Goal: Task Accomplishment & Management: Use online tool/utility

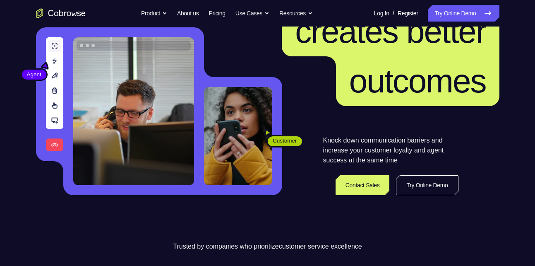
scroll to position [86, 0]
click at [460, 20] on link "Try Online Demo" at bounding box center [463, 13] width 71 height 17
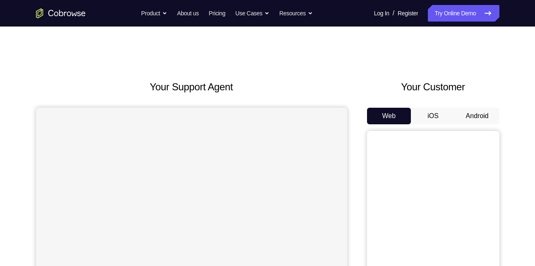
click at [488, 110] on button "Android" at bounding box center [477, 116] width 44 height 17
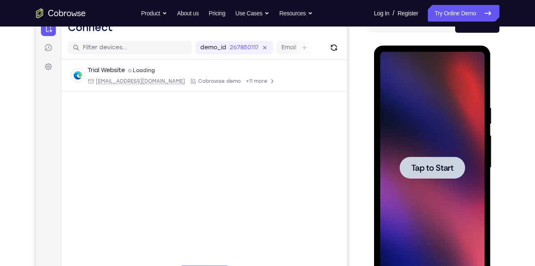
click at [424, 178] on div at bounding box center [432, 167] width 65 height 22
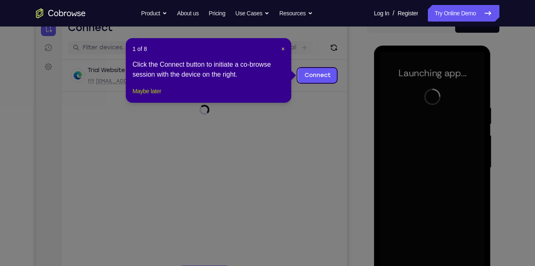
click at [155, 96] on button "Maybe later" at bounding box center [146, 91] width 29 height 10
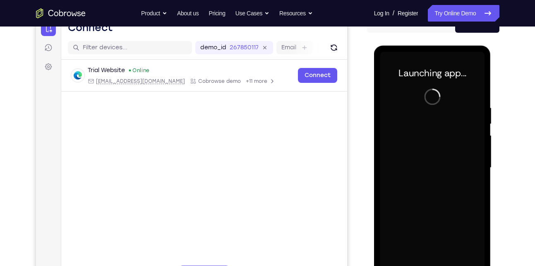
scroll to position [112, 0]
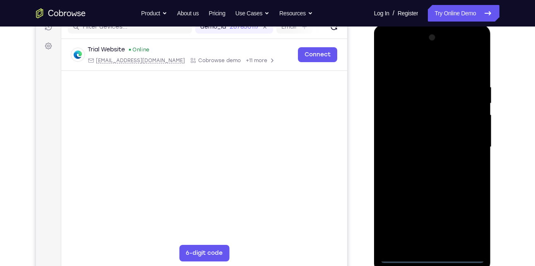
click at [437, 256] on div at bounding box center [432, 147] width 104 height 232
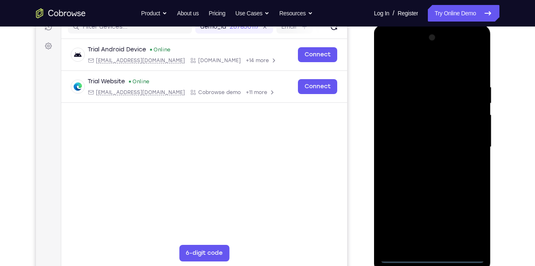
click at [465, 218] on div at bounding box center [432, 147] width 104 height 232
click at [400, 63] on div at bounding box center [432, 147] width 104 height 232
click at [468, 145] on div at bounding box center [432, 147] width 104 height 232
click at [420, 161] on div at bounding box center [432, 147] width 104 height 232
click at [434, 133] on div at bounding box center [432, 147] width 104 height 232
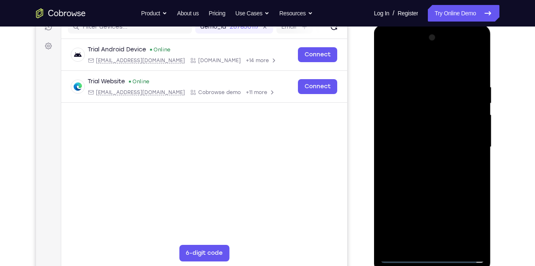
click at [434, 133] on div at bounding box center [432, 147] width 104 height 232
click at [434, 146] on div at bounding box center [432, 147] width 104 height 232
click at [422, 172] on div at bounding box center [432, 147] width 104 height 232
drag, startPoint x: 404, startPoint y: 71, endPoint x: 405, endPoint y: 30, distance: 41.4
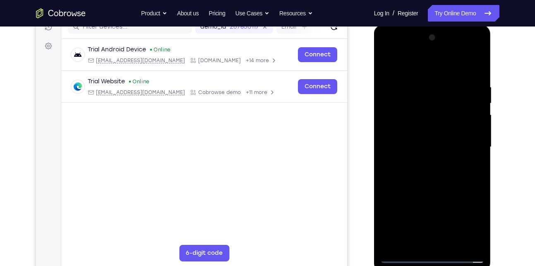
click at [405, 30] on div at bounding box center [432, 148] width 117 height 247
click at [453, 187] on div at bounding box center [432, 147] width 104 height 232
click at [455, 242] on div at bounding box center [432, 147] width 104 height 232
click at [444, 192] on div at bounding box center [432, 147] width 104 height 232
click at [407, 256] on div at bounding box center [432, 147] width 104 height 232
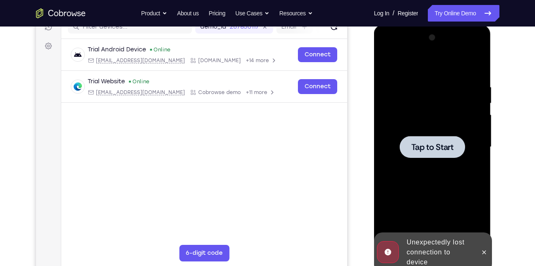
click at [431, 143] on span "Tap to Start" at bounding box center [432, 147] width 42 height 8
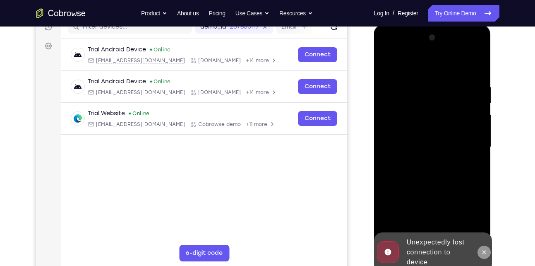
click at [483, 252] on icon at bounding box center [484, 252] width 7 height 7
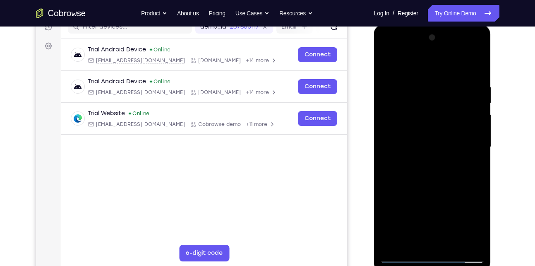
click at [436, 255] on div at bounding box center [432, 147] width 104 height 232
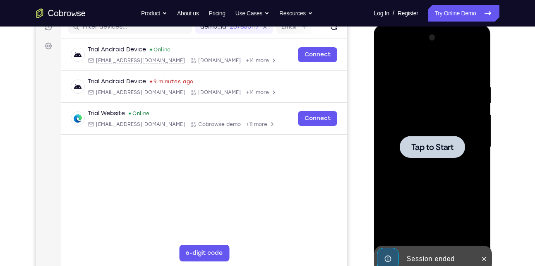
click at [411, 151] on span "Tap to Start" at bounding box center [432, 147] width 42 height 8
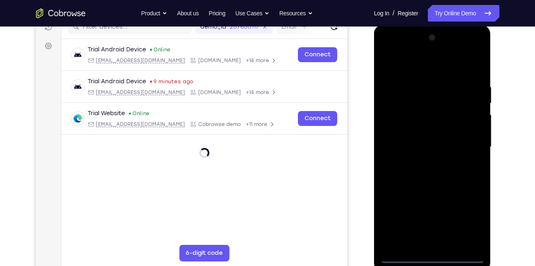
click at [434, 256] on div at bounding box center [432, 147] width 104 height 232
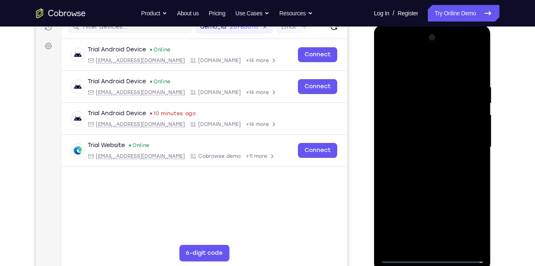
click at [465, 223] on div at bounding box center [432, 147] width 104 height 232
click at [465, 226] on div at bounding box center [432, 147] width 104 height 232
click at [423, 67] on div at bounding box center [432, 147] width 104 height 232
click at [424, 69] on div at bounding box center [432, 147] width 104 height 232
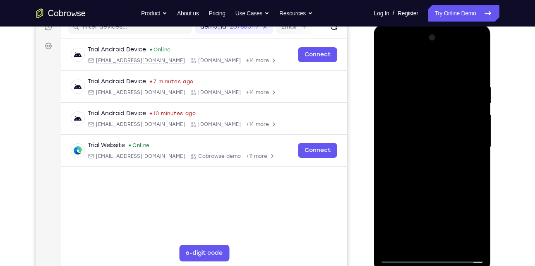
click at [470, 144] on div at bounding box center [432, 147] width 104 height 232
click at [427, 162] on div at bounding box center [432, 147] width 104 height 232
click at [436, 141] on div at bounding box center [432, 147] width 104 height 232
click at [438, 132] on div at bounding box center [432, 147] width 104 height 232
click at [439, 145] on div at bounding box center [432, 147] width 104 height 232
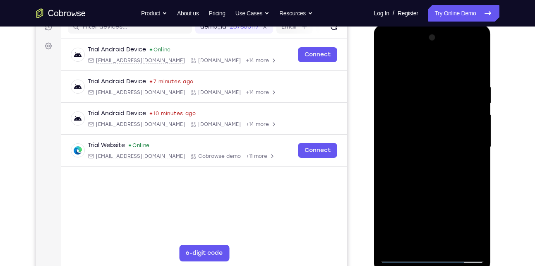
click at [437, 147] on div at bounding box center [432, 147] width 104 height 232
click at [435, 146] on div at bounding box center [432, 147] width 104 height 232
click at [432, 151] on div at bounding box center [432, 147] width 104 height 232
click at [432, 143] on div at bounding box center [432, 147] width 104 height 232
click at [431, 145] on div at bounding box center [432, 147] width 104 height 232
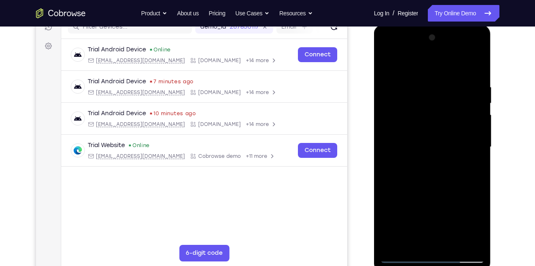
click at [433, 169] on div at bounding box center [432, 147] width 104 height 232
click at [473, 159] on div at bounding box center [432, 147] width 104 height 232
click at [454, 244] on div at bounding box center [432, 147] width 104 height 232
click at [440, 179] on div at bounding box center [432, 147] width 104 height 232
click at [453, 244] on div at bounding box center [432, 147] width 104 height 232
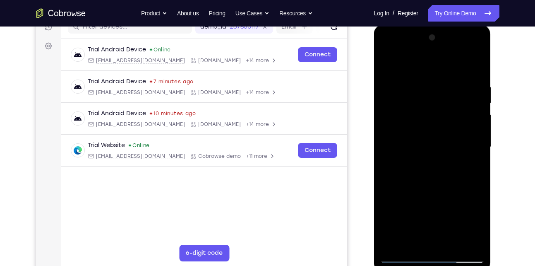
click at [443, 190] on div at bounding box center [432, 147] width 104 height 232
drag, startPoint x: 440, startPoint y: 220, endPoint x: 440, endPoint y: 126, distance: 93.5
click at [440, 126] on div at bounding box center [432, 147] width 104 height 232
click at [403, 255] on div at bounding box center [432, 147] width 104 height 232
click at [474, 246] on div at bounding box center [432, 147] width 104 height 232
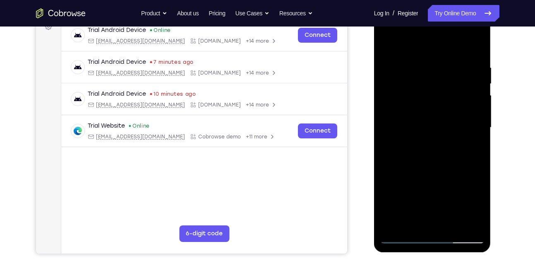
scroll to position [132, 0]
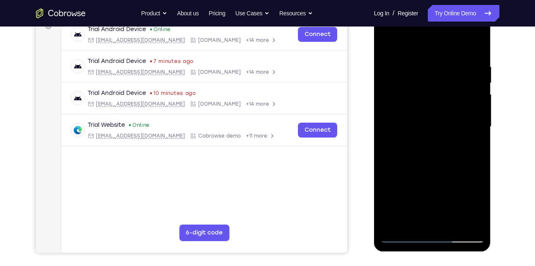
drag, startPoint x: 451, startPoint y: 185, endPoint x: 445, endPoint y: 125, distance: 59.9
click at [445, 125] on div at bounding box center [432, 127] width 104 height 232
click at [392, 229] on div at bounding box center [432, 127] width 104 height 232
drag, startPoint x: 425, startPoint y: 151, endPoint x: 426, endPoint y: 175, distance: 23.6
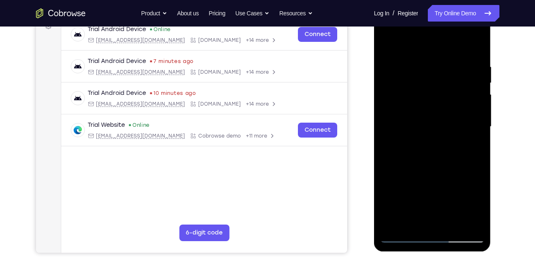
click at [426, 175] on div at bounding box center [432, 127] width 104 height 232
click at [450, 72] on div at bounding box center [432, 127] width 104 height 232
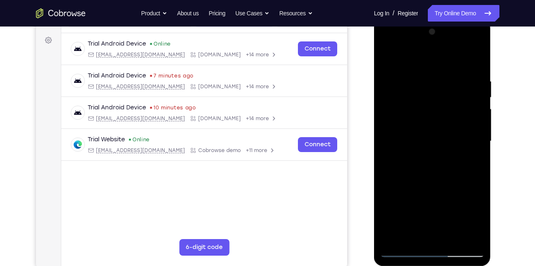
scroll to position [117, 0]
click at [475, 60] on div at bounding box center [432, 142] width 104 height 232
drag, startPoint x: 470, startPoint y: 67, endPoint x: 424, endPoint y: 73, distance: 45.9
click at [424, 73] on div at bounding box center [432, 142] width 104 height 232
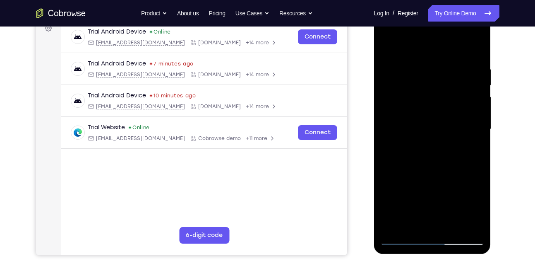
scroll to position [130, 0]
click at [453, 223] on div at bounding box center [432, 129] width 104 height 232
click at [402, 237] on div at bounding box center [432, 129] width 104 height 232
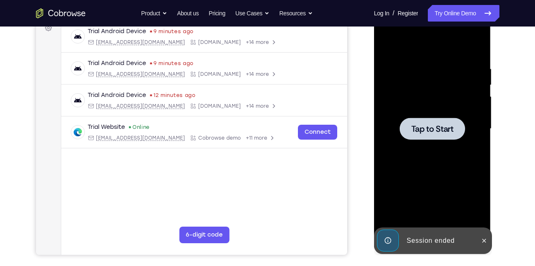
click at [431, 125] on span "Tap to Start" at bounding box center [432, 129] width 42 height 8
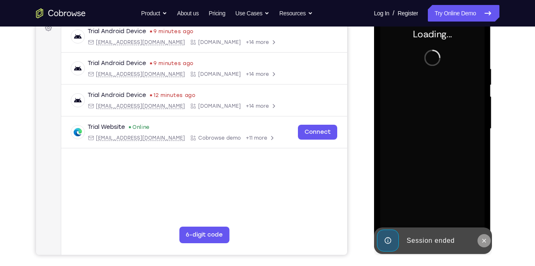
click at [483, 237] on icon at bounding box center [484, 240] width 7 height 7
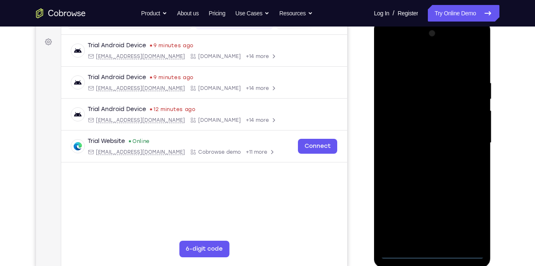
scroll to position [117, 0]
click at [436, 252] on div at bounding box center [432, 142] width 104 height 232
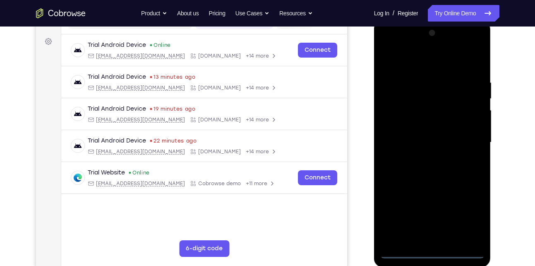
click at [467, 213] on div at bounding box center [432, 142] width 104 height 232
click at [387, 48] on div at bounding box center [432, 142] width 104 height 232
click at [465, 137] on div at bounding box center [432, 142] width 104 height 232
click at [422, 160] on div at bounding box center [432, 142] width 104 height 232
click at [417, 131] on div at bounding box center [432, 142] width 104 height 232
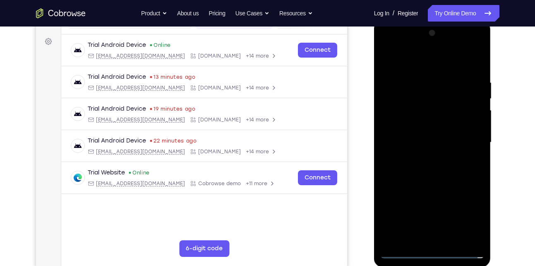
click at [442, 125] on div at bounding box center [432, 142] width 104 height 232
click at [439, 142] on div at bounding box center [432, 142] width 104 height 232
click at [432, 170] on div at bounding box center [432, 142] width 104 height 232
click at [438, 168] on div at bounding box center [432, 142] width 104 height 232
click at [436, 167] on div at bounding box center [432, 142] width 104 height 232
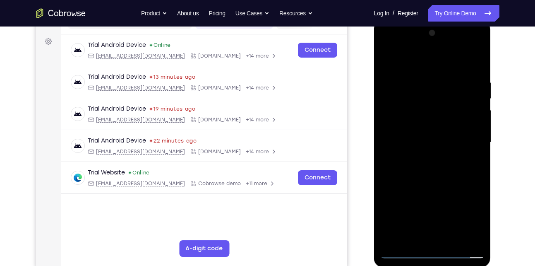
click at [435, 176] on div at bounding box center [432, 142] width 104 height 232
click at [417, 73] on div at bounding box center [432, 142] width 104 height 232
click at [475, 64] on div at bounding box center [432, 142] width 104 height 232
click at [446, 77] on div at bounding box center [432, 142] width 104 height 232
click at [474, 62] on div at bounding box center [432, 142] width 104 height 232
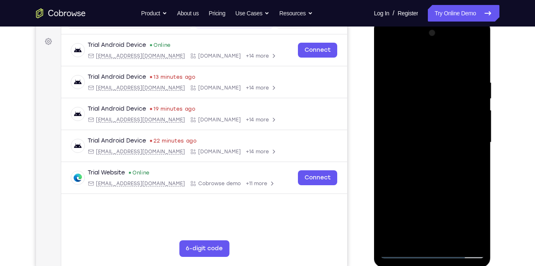
click at [475, 61] on div at bounding box center [432, 142] width 104 height 232
click at [478, 52] on div at bounding box center [432, 142] width 104 height 232
click at [391, 61] on div at bounding box center [432, 142] width 104 height 232
click at [386, 60] on div at bounding box center [432, 142] width 104 height 232
click at [471, 80] on div at bounding box center [432, 142] width 104 height 232
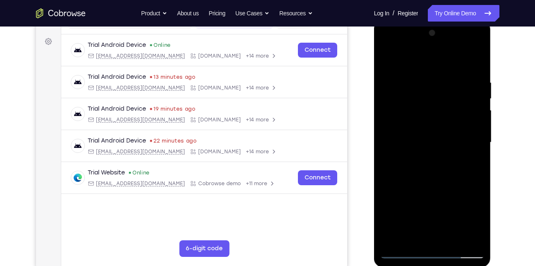
click at [474, 63] on div at bounding box center [432, 142] width 104 height 232
click at [455, 240] on div at bounding box center [432, 142] width 104 height 232
click at [430, 184] on div at bounding box center [432, 142] width 104 height 232
click at [422, 117] on div at bounding box center [432, 142] width 104 height 232
click at [421, 233] on div at bounding box center [432, 142] width 104 height 232
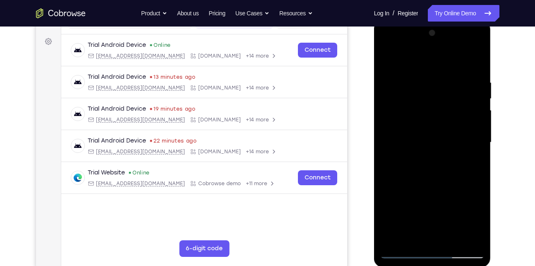
click at [417, 160] on div at bounding box center [432, 142] width 104 height 232
click at [390, 60] on div at bounding box center [432, 142] width 104 height 232
click at [389, 60] on div at bounding box center [432, 142] width 104 height 232
drag, startPoint x: 469, startPoint y: 77, endPoint x: 415, endPoint y: 80, distance: 53.9
click at [415, 80] on div at bounding box center [432, 142] width 104 height 232
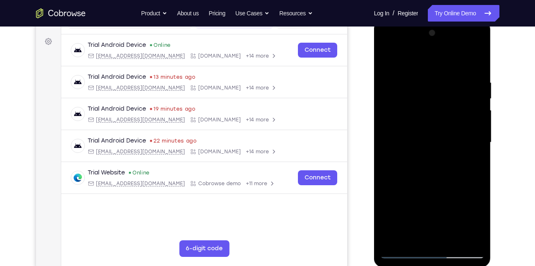
drag, startPoint x: 481, startPoint y: 82, endPoint x: 448, endPoint y: 82, distance: 32.3
click at [448, 82] on div at bounding box center [432, 142] width 104 height 232
click at [415, 72] on div at bounding box center [432, 142] width 104 height 232
click at [469, 125] on div at bounding box center [432, 142] width 104 height 232
click at [475, 61] on div at bounding box center [432, 142] width 104 height 232
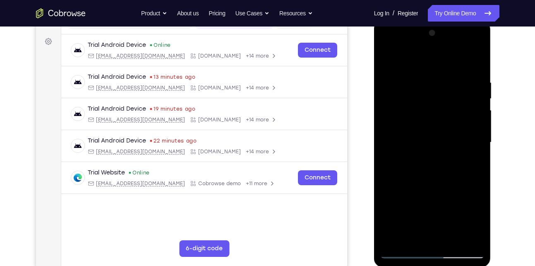
drag, startPoint x: 472, startPoint y: 78, endPoint x: 409, endPoint y: 72, distance: 63.2
click at [409, 72] on div at bounding box center [432, 142] width 104 height 232
click at [470, 83] on div at bounding box center [432, 142] width 104 height 232
click at [475, 61] on div at bounding box center [432, 142] width 104 height 232
drag, startPoint x: 445, startPoint y: 167, endPoint x: 444, endPoint y: 103, distance: 63.3
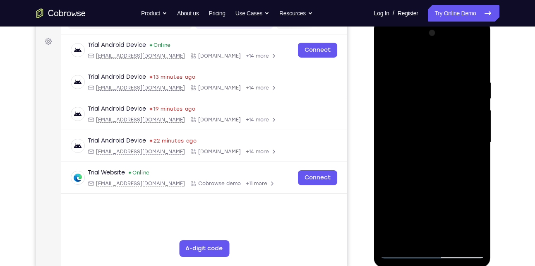
click at [444, 103] on div at bounding box center [432, 142] width 104 height 232
drag, startPoint x: 440, startPoint y: 162, endPoint x: 444, endPoint y: 75, distance: 87.0
click at [444, 75] on div at bounding box center [432, 142] width 104 height 232
drag, startPoint x: 433, startPoint y: 177, endPoint x: 441, endPoint y: 103, distance: 74.9
click at [441, 103] on div at bounding box center [432, 142] width 104 height 232
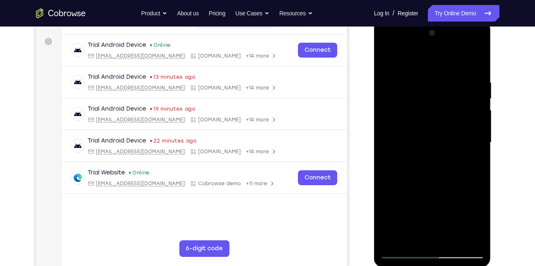
click at [477, 148] on div at bounding box center [432, 142] width 104 height 232
click at [479, 147] on div at bounding box center [432, 142] width 104 height 232
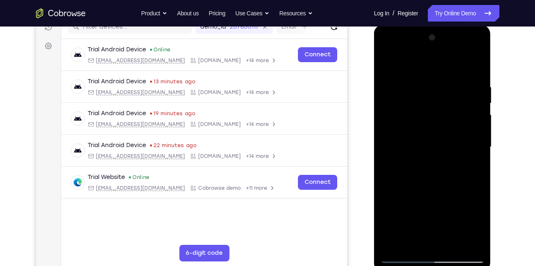
scroll to position [113, 0]
click at [454, 244] on div at bounding box center [432, 147] width 104 height 232
click at [446, 130] on div at bounding box center [432, 147] width 104 height 232
click at [415, 240] on div at bounding box center [432, 147] width 104 height 232
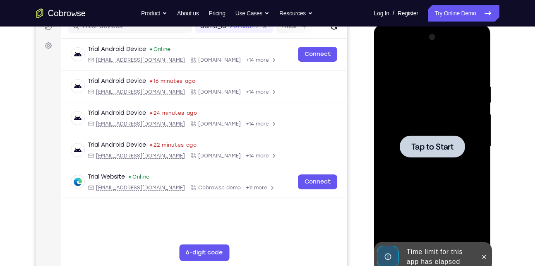
click at [437, 152] on div at bounding box center [432, 146] width 65 height 22
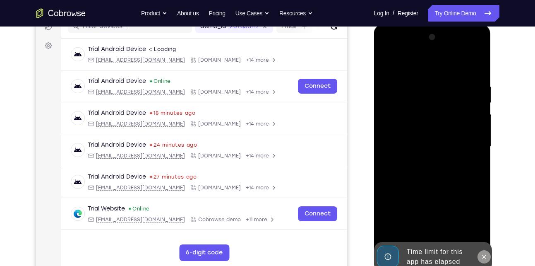
click at [487, 258] on icon at bounding box center [484, 256] width 7 height 7
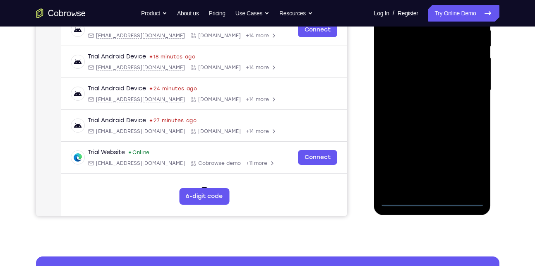
scroll to position [168, 0]
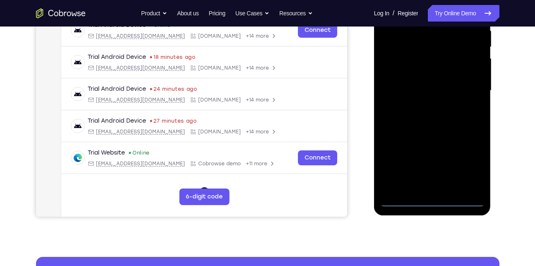
click at [432, 200] on div at bounding box center [432, 91] width 104 height 232
click at [470, 161] on div at bounding box center [432, 91] width 104 height 232
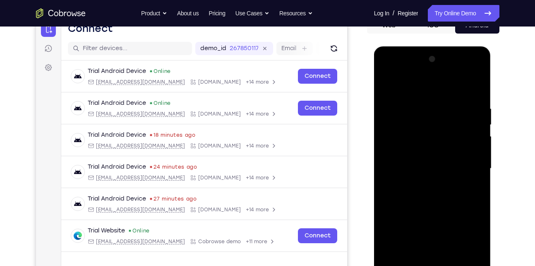
scroll to position [114, 0]
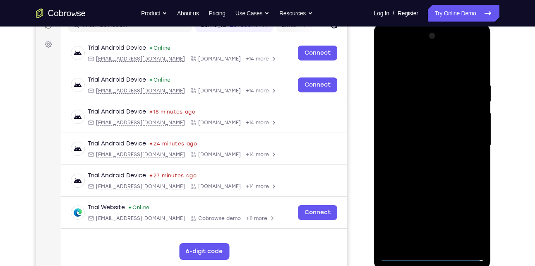
click at [388, 48] on div at bounding box center [432, 145] width 104 height 232
click at [465, 138] on div at bounding box center [432, 145] width 104 height 232
click at [420, 161] on div at bounding box center [432, 145] width 104 height 232
drag, startPoint x: 436, startPoint y: 124, endPoint x: 436, endPoint y: 132, distance: 7.9
click at [436, 132] on div at bounding box center [432, 145] width 104 height 232
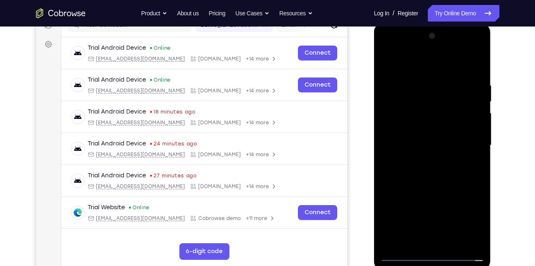
click at [436, 132] on div at bounding box center [432, 145] width 104 height 232
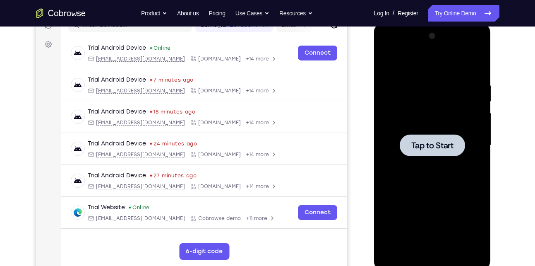
click at [456, 168] on div at bounding box center [432, 145] width 104 height 232
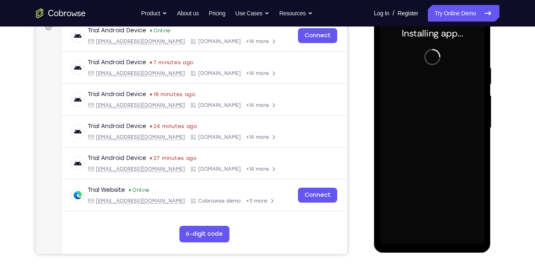
scroll to position [134, 0]
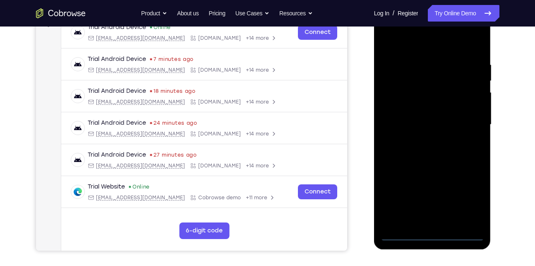
click at [432, 235] on div at bounding box center [432, 125] width 104 height 232
click at [466, 197] on div at bounding box center [432, 125] width 104 height 232
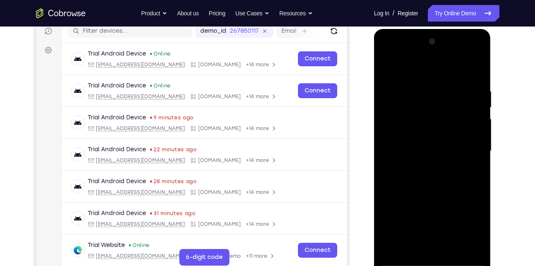
scroll to position [107, 0]
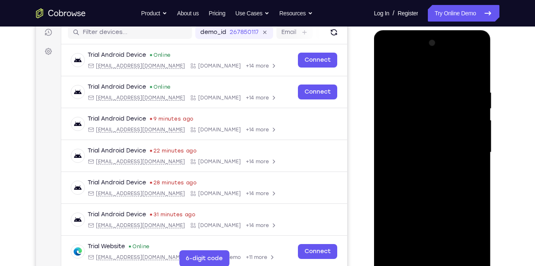
click at [396, 59] on div at bounding box center [432, 152] width 104 height 232
click at [414, 105] on div at bounding box center [432, 152] width 104 height 232
click at [406, 143] on div at bounding box center [432, 152] width 104 height 232
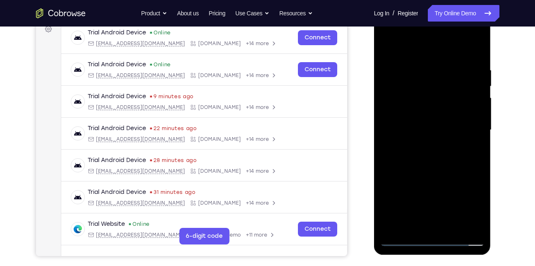
scroll to position [129, 0]
click at [403, 204] on div at bounding box center [432, 130] width 104 height 232
click at [400, 157] on div at bounding box center [432, 130] width 104 height 232
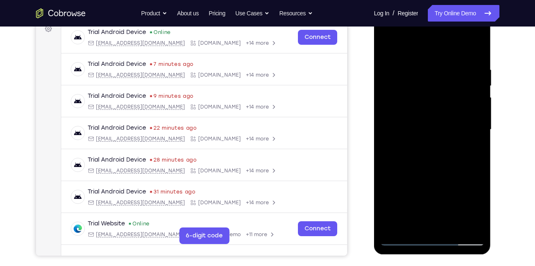
click at [420, 107] on div at bounding box center [432, 130] width 104 height 232
click at [399, 201] on div at bounding box center [432, 130] width 104 height 232
drag, startPoint x: 456, startPoint y: 88, endPoint x: 455, endPoint y: 56, distance: 31.5
click at [455, 56] on div at bounding box center [432, 130] width 104 height 232
click at [404, 239] on div at bounding box center [432, 130] width 104 height 232
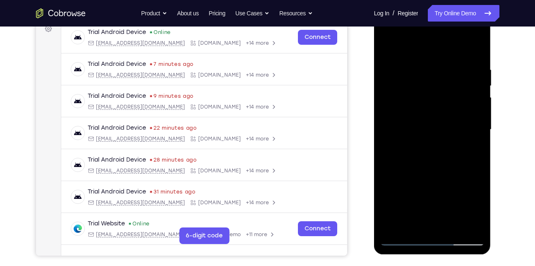
click at [395, 165] on div at bounding box center [432, 130] width 104 height 232
drag, startPoint x: 427, startPoint y: 187, endPoint x: 428, endPoint y: 67, distance: 119.2
click at [428, 67] on div at bounding box center [432, 130] width 104 height 232
click at [422, 218] on div at bounding box center [432, 130] width 104 height 232
click at [407, 235] on div at bounding box center [432, 130] width 104 height 232
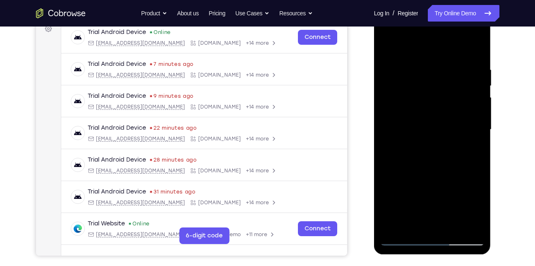
click at [404, 239] on div at bounding box center [432, 130] width 104 height 232
drag, startPoint x: 418, startPoint y: 70, endPoint x: 394, endPoint y: 251, distance: 182.8
click at [394, 251] on div at bounding box center [432, 130] width 117 height 247
drag, startPoint x: 421, startPoint y: 117, endPoint x: 421, endPoint y: 35, distance: 82.3
click at [421, 35] on div at bounding box center [432, 130] width 104 height 232
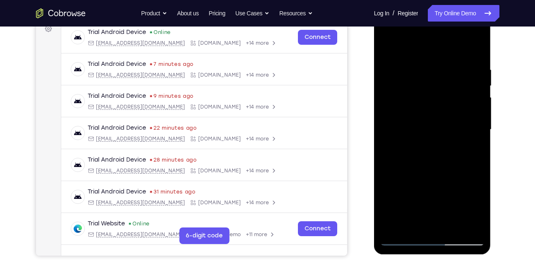
drag, startPoint x: 413, startPoint y: 80, endPoint x: 378, endPoint y: 244, distance: 167.1
click at [378, 244] on div at bounding box center [432, 130] width 117 height 247
drag, startPoint x: 434, startPoint y: 103, endPoint x: 334, endPoint y: 287, distance: 209.4
click at [374, 256] on html "Online web based iOS Simulators and Android Emulators. Run iPhone, iPad, Mobile…" at bounding box center [433, 131] width 118 height 248
click at [417, 31] on div at bounding box center [432, 130] width 104 height 232
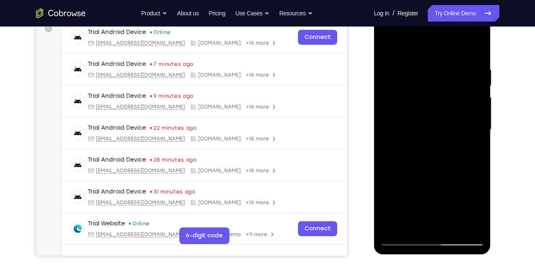
click at [400, 99] on div at bounding box center [432, 130] width 104 height 232
drag, startPoint x: 434, startPoint y: 171, endPoint x: 442, endPoint y: -8, distance: 179.7
click at [442, 7] on html "Online web based iOS Simulators and Android Emulators. Run iPhone, iPad, Mobile…" at bounding box center [433, 131] width 118 height 248
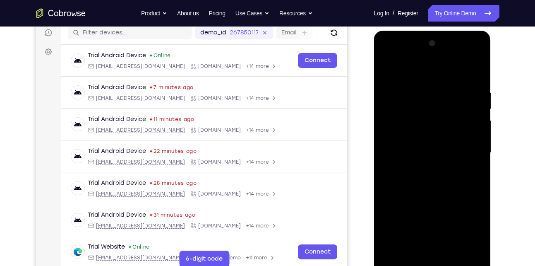
scroll to position [106, 0]
drag, startPoint x: 423, startPoint y: 100, endPoint x: 411, endPoint y: 234, distance: 134.6
click at [411, 234] on div at bounding box center [432, 153] width 104 height 232
drag, startPoint x: 417, startPoint y: 128, endPoint x: 389, endPoint y: 269, distance: 143.8
click at [389, 265] on div at bounding box center [432, 154] width 117 height 247
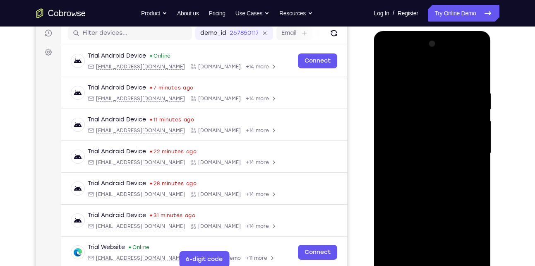
click at [414, 53] on div at bounding box center [432, 153] width 104 height 232
click at [410, 70] on div at bounding box center [432, 153] width 104 height 232
drag, startPoint x: 431, startPoint y: 169, endPoint x: 438, endPoint y: 97, distance: 72.3
click at [438, 97] on div at bounding box center [432, 153] width 104 height 232
drag, startPoint x: 422, startPoint y: 211, endPoint x: 424, endPoint y: 106, distance: 104.3
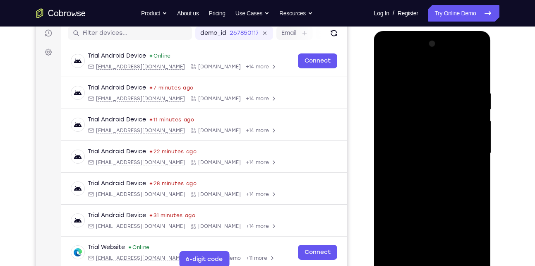
click at [424, 106] on div at bounding box center [432, 153] width 104 height 232
drag, startPoint x: 440, startPoint y: 103, endPoint x: 425, endPoint y: 201, distance: 100.1
click at [425, 201] on div at bounding box center [432, 153] width 104 height 232
drag, startPoint x: 422, startPoint y: 175, endPoint x: 412, endPoint y: 210, distance: 37.2
click at [412, 210] on div at bounding box center [432, 153] width 104 height 232
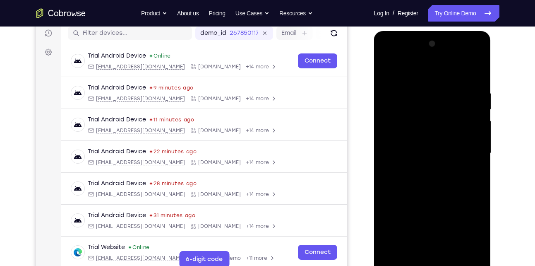
click at [403, 127] on div at bounding box center [432, 153] width 104 height 232
drag, startPoint x: 435, startPoint y: 181, endPoint x: 432, endPoint y: 61, distance: 120.0
click at [432, 61] on div at bounding box center [432, 153] width 104 height 232
click at [438, 149] on div at bounding box center [432, 153] width 104 height 232
click at [436, 79] on div at bounding box center [432, 153] width 104 height 232
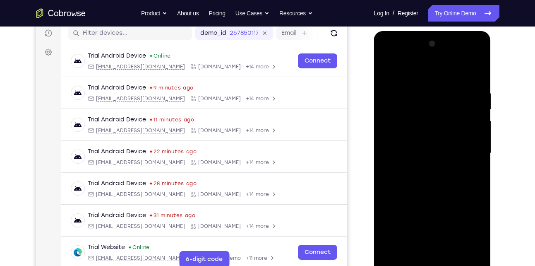
click at [435, 81] on div at bounding box center [432, 153] width 104 height 232
click at [418, 238] on div at bounding box center [432, 153] width 104 height 232
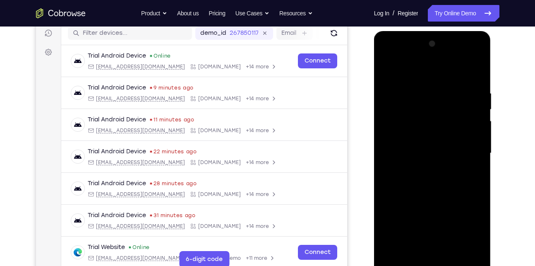
drag, startPoint x: 428, startPoint y: 228, endPoint x: 434, endPoint y: 97, distance: 131.3
click at [434, 97] on div at bounding box center [432, 153] width 104 height 232
click at [421, 145] on div at bounding box center [432, 153] width 104 height 232
click at [399, 96] on div at bounding box center [432, 153] width 104 height 232
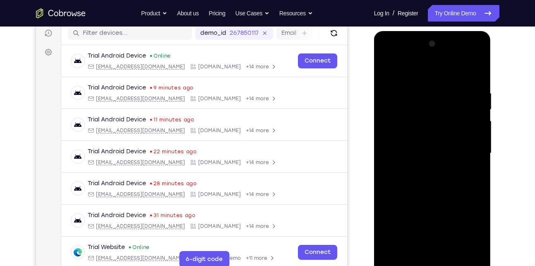
click at [445, 98] on div at bounding box center [432, 153] width 104 height 232
click at [405, 91] on div at bounding box center [432, 153] width 104 height 232
click at [412, 118] on div at bounding box center [432, 153] width 104 height 232
drag, startPoint x: 434, startPoint y: 184, endPoint x: 424, endPoint y: 43, distance: 141.0
click at [424, 43] on div at bounding box center [432, 153] width 104 height 232
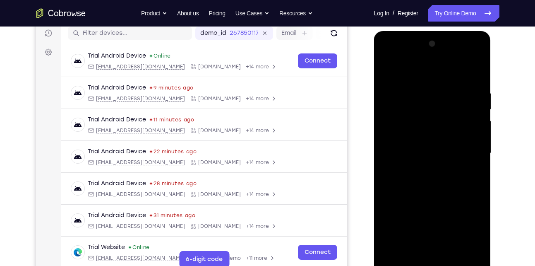
click at [420, 155] on div at bounding box center [432, 153] width 104 height 232
click at [460, 244] on div at bounding box center [432, 153] width 104 height 232
click at [405, 112] on div at bounding box center [432, 153] width 104 height 232
click at [467, 163] on div at bounding box center [432, 153] width 104 height 232
click at [387, 50] on div at bounding box center [432, 153] width 104 height 232
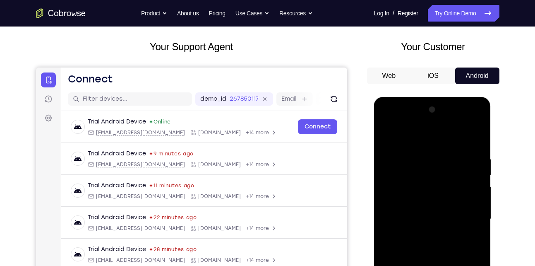
scroll to position [41, 0]
click at [443, 82] on button "iOS" at bounding box center [433, 75] width 44 height 17
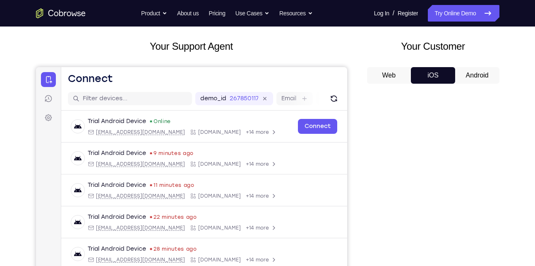
click at [469, 73] on button "Android" at bounding box center [477, 75] width 44 height 17
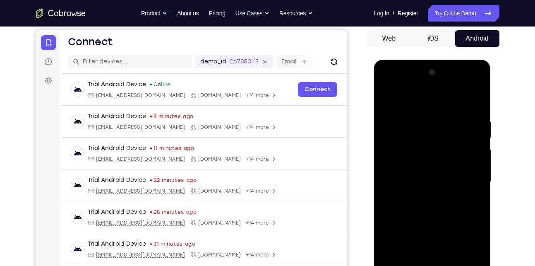
scroll to position [0, 0]
click at [470, 81] on div at bounding box center [432, 182] width 104 height 232
click at [400, 86] on div at bounding box center [432, 182] width 104 height 232
click at [465, 84] on div at bounding box center [432, 182] width 104 height 232
click at [479, 101] on div at bounding box center [432, 182] width 104 height 232
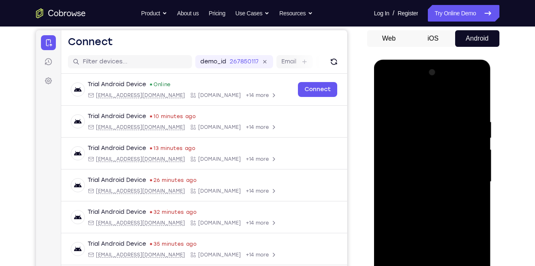
click at [479, 101] on div at bounding box center [432, 182] width 104 height 232
click at [477, 112] on div at bounding box center [432, 182] width 104 height 232
click at [477, 133] on div at bounding box center [432, 182] width 104 height 232
click at [478, 100] on div at bounding box center [432, 182] width 104 height 232
click at [396, 84] on div at bounding box center [432, 182] width 104 height 232
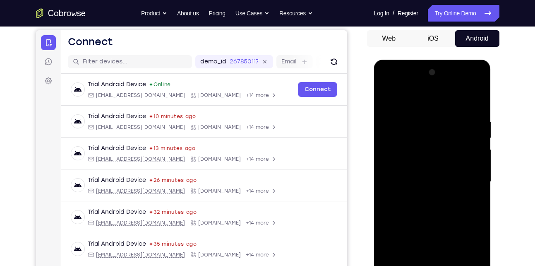
click at [468, 88] on div at bounding box center [432, 182] width 104 height 232
click at [412, 103] on div at bounding box center [432, 182] width 104 height 232
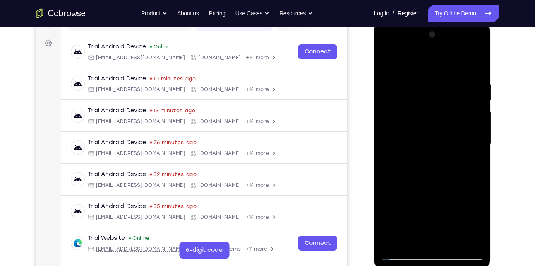
scroll to position [115, 0]
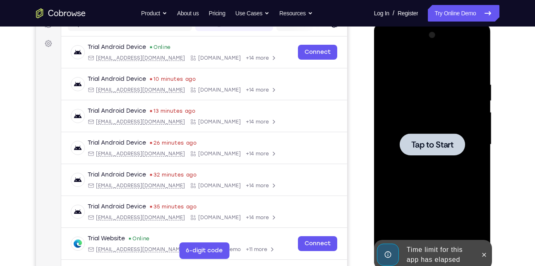
click at [427, 149] on span "Tap to Start" at bounding box center [432, 144] width 42 height 8
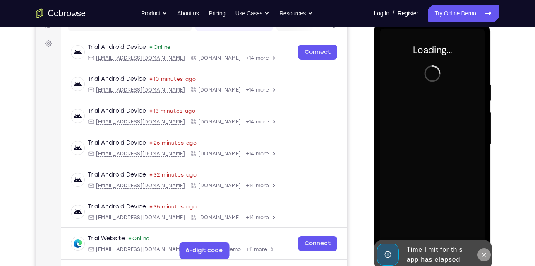
click at [483, 254] on icon at bounding box center [484, 254] width 7 height 7
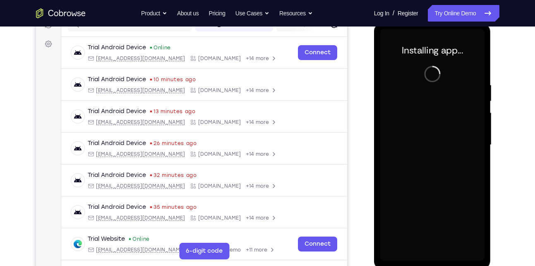
scroll to position [117, 0]
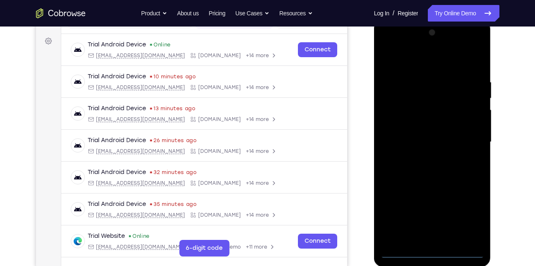
click at [470, 214] on div at bounding box center [432, 142] width 104 height 232
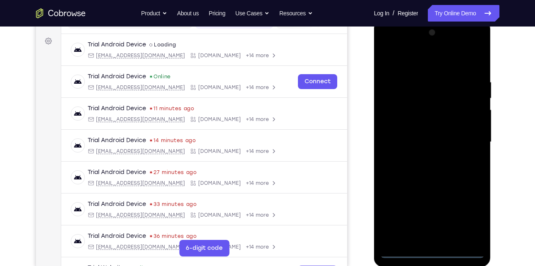
click at [434, 255] on div at bounding box center [432, 142] width 104 height 232
click at [467, 219] on div at bounding box center [432, 142] width 104 height 232
click at [464, 216] on div at bounding box center [432, 142] width 104 height 232
click at [390, 48] on div at bounding box center [432, 142] width 104 height 232
click at [469, 139] on div at bounding box center [432, 142] width 104 height 232
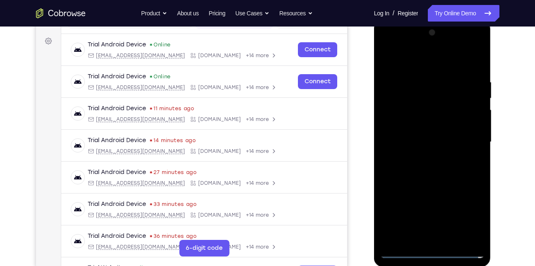
click at [425, 157] on div at bounding box center [432, 142] width 104 height 232
click at [425, 141] on div at bounding box center [432, 142] width 104 height 232
click at [414, 133] on div at bounding box center [432, 142] width 104 height 232
click at [418, 107] on div at bounding box center [432, 142] width 104 height 232
click at [414, 125] on div at bounding box center [432, 142] width 104 height 232
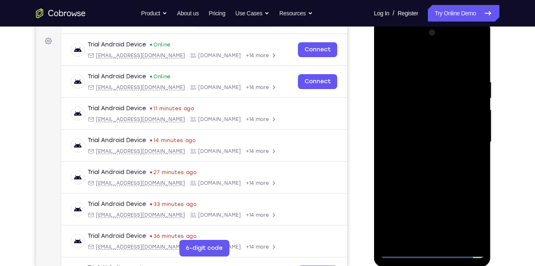
click at [418, 109] on div at bounding box center [432, 142] width 104 height 232
click at [412, 126] on div at bounding box center [432, 142] width 104 height 232
click at [416, 137] on div at bounding box center [432, 142] width 104 height 232
click at [424, 144] on div at bounding box center [432, 142] width 104 height 232
click at [426, 169] on div at bounding box center [432, 142] width 104 height 232
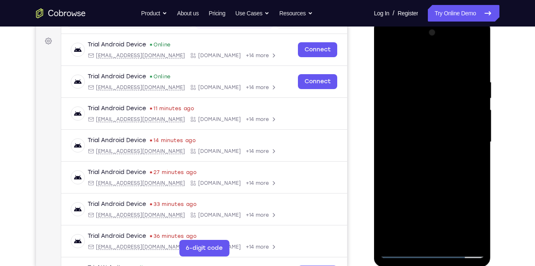
click at [435, 163] on div at bounding box center [432, 142] width 104 height 232
click at [470, 59] on div at bounding box center [432, 142] width 104 height 232
click at [440, 175] on div at bounding box center [432, 142] width 104 height 232
click at [446, 79] on div at bounding box center [432, 142] width 104 height 232
click at [476, 148] on div at bounding box center [432, 142] width 104 height 232
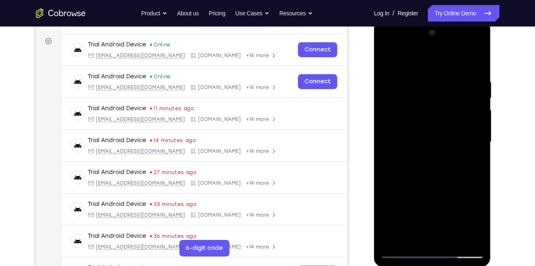
click at [476, 148] on div at bounding box center [432, 142] width 104 height 232
click at [474, 61] on div at bounding box center [432, 142] width 104 height 232
click at [452, 240] on div at bounding box center [432, 142] width 104 height 232
click at [434, 183] on div at bounding box center [432, 142] width 104 height 232
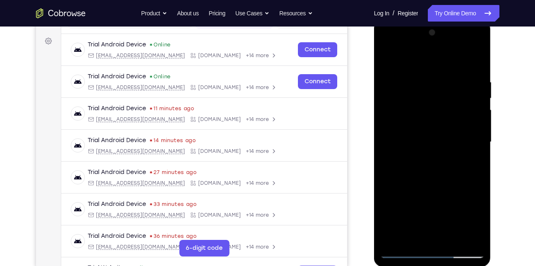
click at [437, 132] on div at bounding box center [432, 142] width 104 height 232
click at [418, 235] on div at bounding box center [432, 142] width 104 height 232
click at [386, 60] on div at bounding box center [432, 142] width 104 height 232
click at [437, 139] on div at bounding box center [432, 142] width 104 height 232
click at [419, 235] on div at bounding box center [432, 142] width 104 height 232
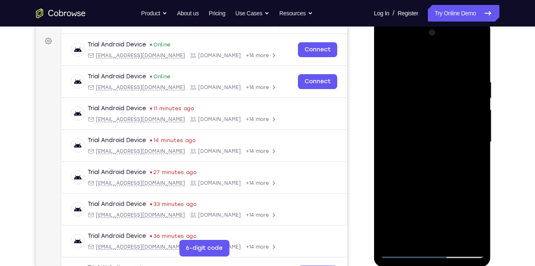
click at [419, 235] on div at bounding box center [432, 142] width 104 height 232
click at [388, 59] on div at bounding box center [432, 142] width 104 height 232
click at [429, 157] on div at bounding box center [432, 142] width 104 height 232
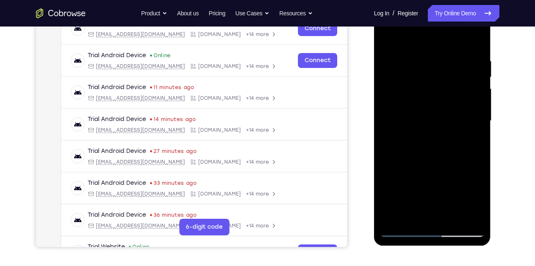
scroll to position [140, 0]
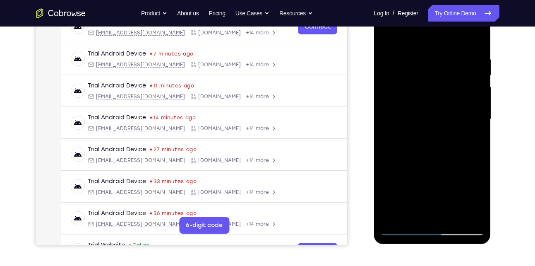
click at [391, 39] on div at bounding box center [432, 119] width 104 height 232
click at [432, 99] on div at bounding box center [432, 119] width 104 height 232
click at [422, 209] on div at bounding box center [432, 119] width 104 height 232
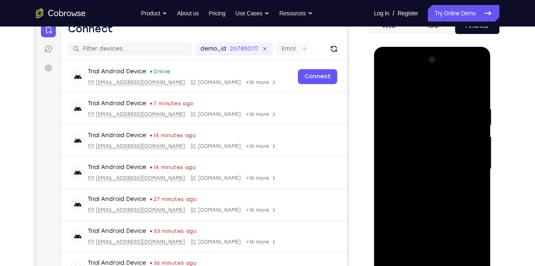
scroll to position [89, 0]
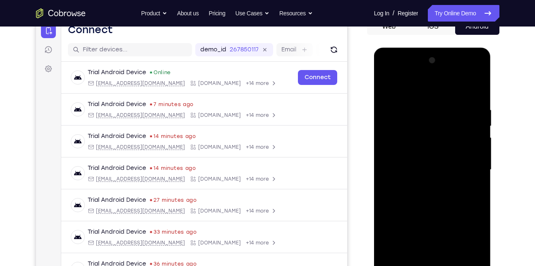
click at [388, 88] on div at bounding box center [432, 170] width 104 height 232
click at [443, 185] on div at bounding box center [432, 170] width 104 height 232
click at [470, 189] on div at bounding box center [432, 170] width 104 height 232
click at [387, 88] on div at bounding box center [432, 170] width 104 height 232
click at [440, 166] on div at bounding box center [432, 170] width 104 height 232
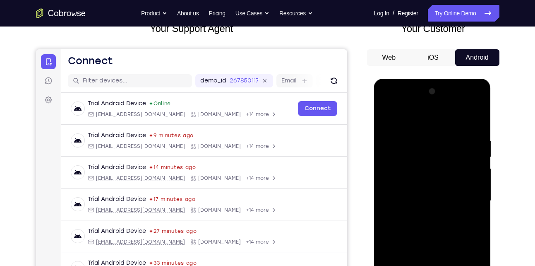
scroll to position [58, 0]
click at [390, 118] on div at bounding box center [432, 201] width 104 height 232
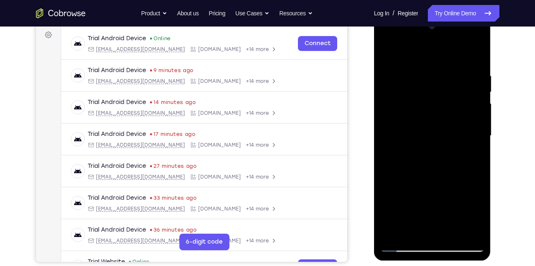
scroll to position [124, 0]
click at [446, 107] on div at bounding box center [432, 135] width 104 height 232
click at [386, 51] on div at bounding box center [432, 135] width 104 height 232
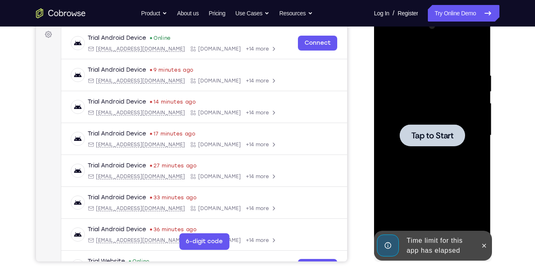
click at [447, 141] on div at bounding box center [432, 135] width 65 height 22
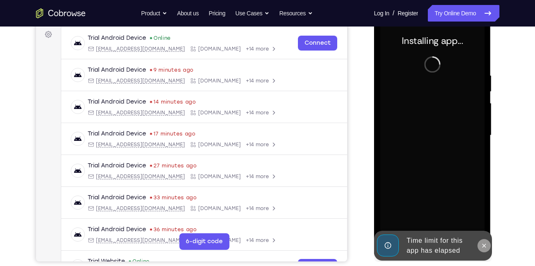
click at [484, 243] on icon at bounding box center [484, 245] width 7 height 7
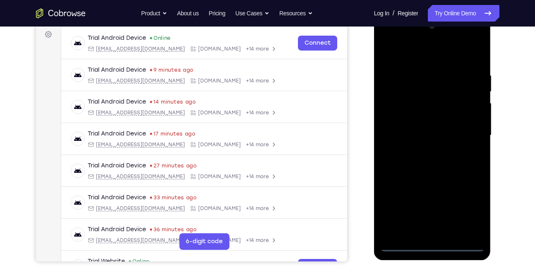
click at [436, 246] on div at bounding box center [432, 135] width 104 height 232
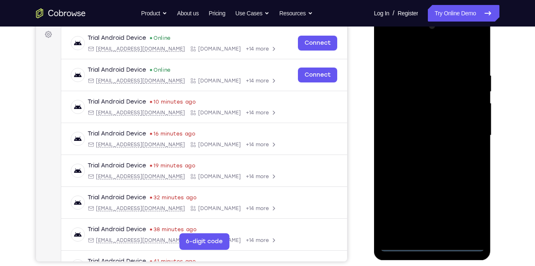
click at [468, 213] on div at bounding box center [432, 135] width 104 height 232
click at [387, 41] on div at bounding box center [432, 135] width 104 height 232
click at [467, 134] on div at bounding box center [432, 135] width 104 height 232
click at [422, 153] on div at bounding box center [432, 135] width 104 height 232
click at [418, 125] on div at bounding box center [432, 135] width 104 height 232
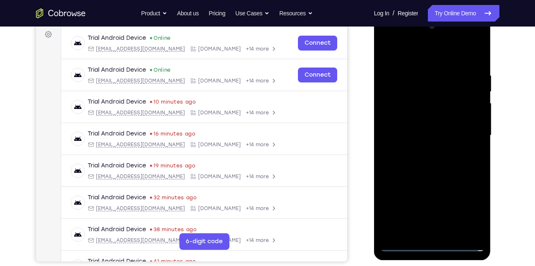
click at [413, 121] on div at bounding box center [432, 135] width 104 height 232
click at [419, 137] on div at bounding box center [432, 135] width 104 height 232
click at [427, 163] on div at bounding box center [432, 135] width 104 height 232
click at [433, 158] on div at bounding box center [432, 135] width 104 height 232
click at [454, 232] on div at bounding box center [432, 135] width 104 height 232
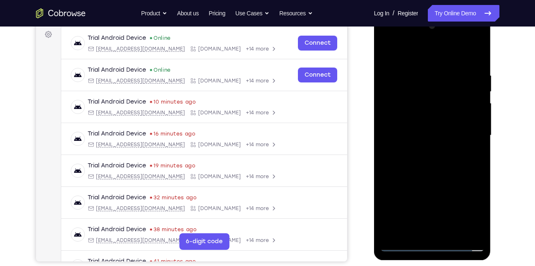
click at [440, 179] on div at bounding box center [432, 135] width 104 height 232
click at [464, 113] on div at bounding box center [432, 135] width 104 height 232
click at [432, 229] on div at bounding box center [432, 135] width 104 height 232
drag, startPoint x: 389, startPoint y: 54, endPoint x: 431, endPoint y: 207, distance: 158.5
click at [431, 207] on div at bounding box center [432, 135] width 104 height 232
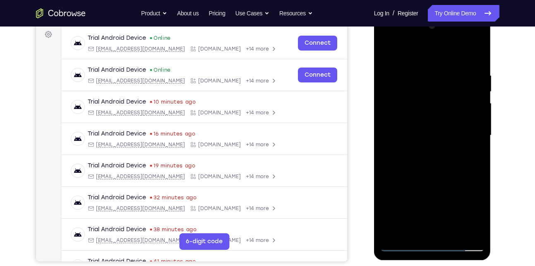
click at [388, 52] on div at bounding box center [432, 135] width 104 height 232
click at [385, 49] on div at bounding box center [432, 135] width 104 height 232
click at [422, 113] on div at bounding box center [432, 135] width 104 height 232
click at [429, 229] on div at bounding box center [432, 135] width 104 height 232
click at [391, 52] on div at bounding box center [432, 135] width 104 height 232
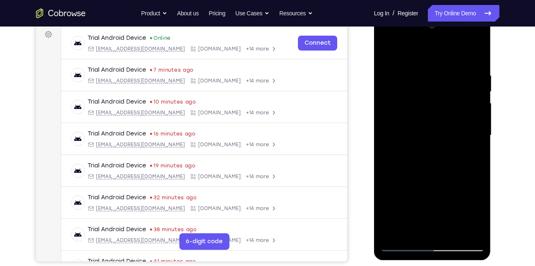
click at [401, 244] on div at bounding box center [432, 135] width 104 height 232
click at [390, 52] on div at bounding box center [432, 135] width 104 height 232
click at [435, 171] on div at bounding box center [432, 135] width 104 height 232
click at [488, 13] on icon at bounding box center [488, 13] width 6 height 3
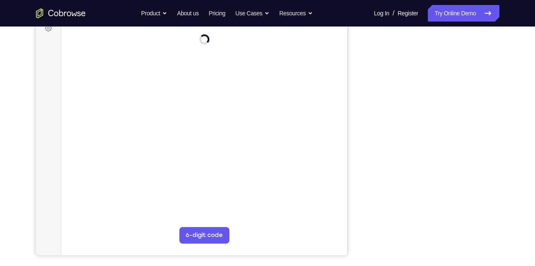
scroll to position [112, 0]
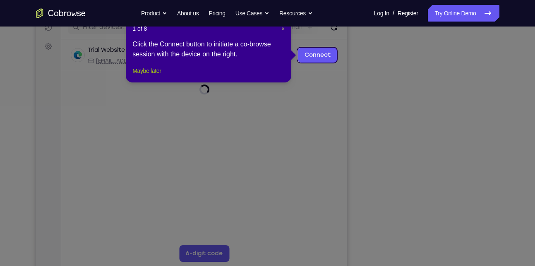
click at [149, 76] on button "Maybe later" at bounding box center [146, 71] width 29 height 10
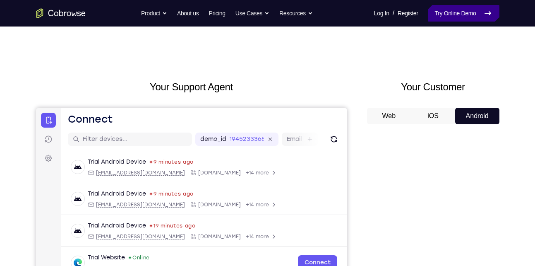
scroll to position [0, 0]
click at [475, 12] on link "Try Online Demo" at bounding box center [463, 13] width 71 height 17
click at [453, 14] on link "Try Online Demo" at bounding box center [463, 13] width 71 height 17
click at [457, 19] on link "Try Online Demo" at bounding box center [463, 13] width 71 height 17
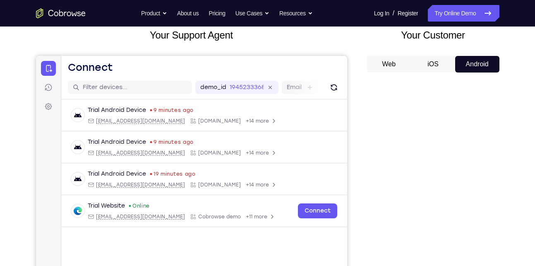
scroll to position [52, 0]
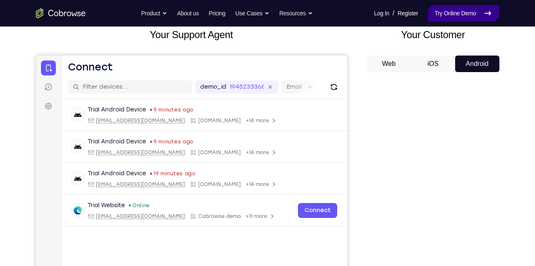
click at [458, 12] on link "Try Online Demo" at bounding box center [463, 13] width 71 height 17
click at [465, 15] on link "Try Online Demo" at bounding box center [463, 13] width 71 height 17
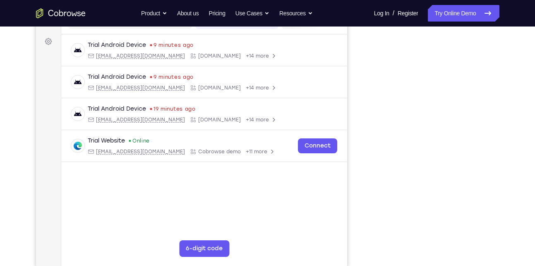
scroll to position [94, 0]
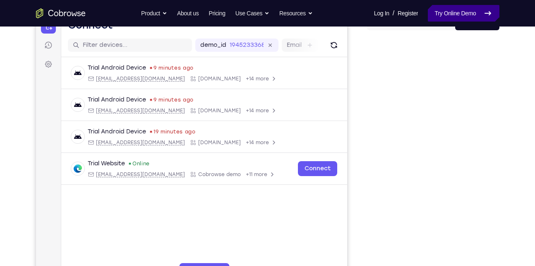
click at [459, 12] on link "Try Online Demo" at bounding box center [463, 13] width 71 height 17
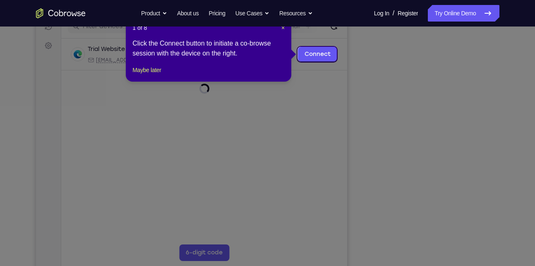
scroll to position [113, 0]
click at [155, 74] on button "Maybe later" at bounding box center [146, 70] width 29 height 10
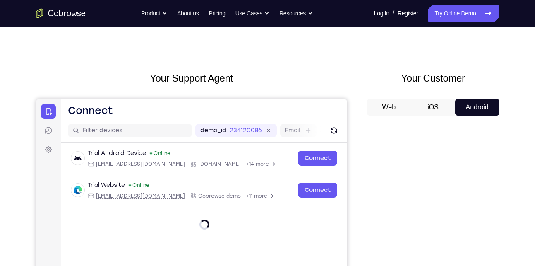
scroll to position [0, 0]
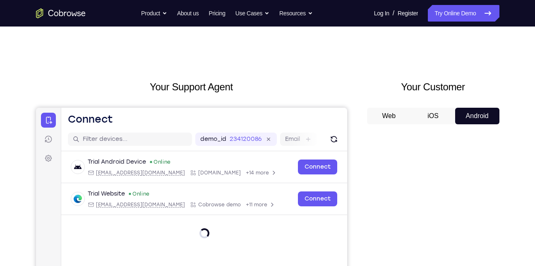
click at [479, 118] on button "Android" at bounding box center [477, 116] width 44 height 17
click at [459, 13] on link "Try Online Demo" at bounding box center [463, 13] width 71 height 17
click at [455, 10] on link "Try Online Demo" at bounding box center [463, 13] width 71 height 17
click at [453, 14] on link "Try Online Demo" at bounding box center [463, 13] width 71 height 17
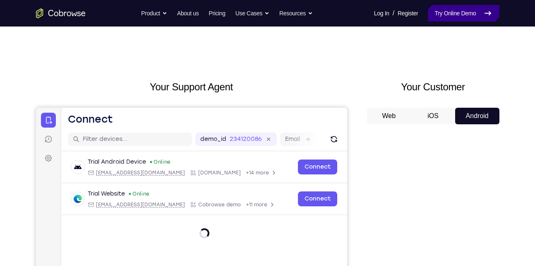
click at [453, 14] on link "Try Online Demo" at bounding box center [463, 13] width 71 height 17
click at [453, 13] on link "Try Online Demo" at bounding box center [463, 13] width 71 height 17
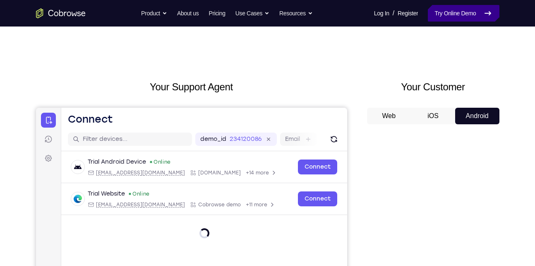
click at [453, 13] on link "Try Online Demo" at bounding box center [463, 13] width 71 height 17
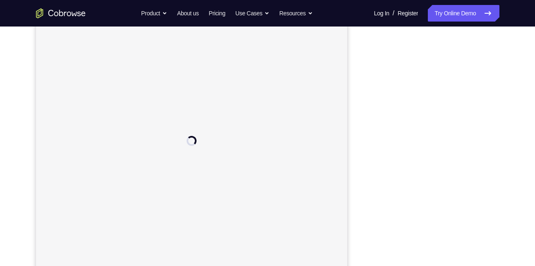
scroll to position [106, 0]
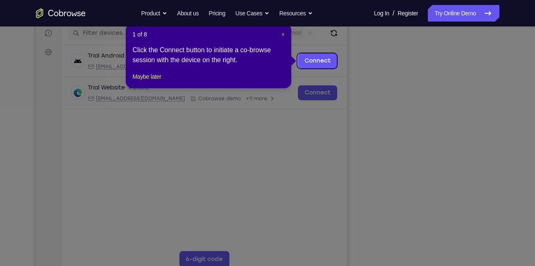
click at [284, 36] on span "×" at bounding box center [282, 34] width 3 height 7
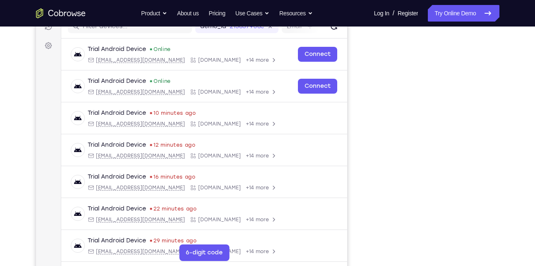
scroll to position [112, 0]
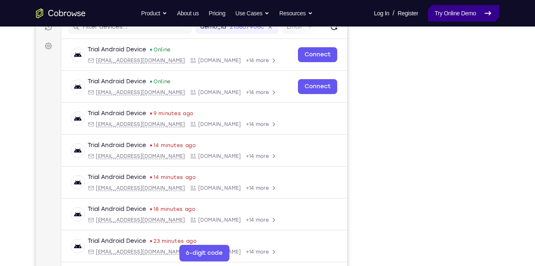
click at [448, 16] on link "Try Online Demo" at bounding box center [463, 13] width 71 height 17
click at [448, 17] on link "Try Online Demo" at bounding box center [463, 13] width 71 height 17
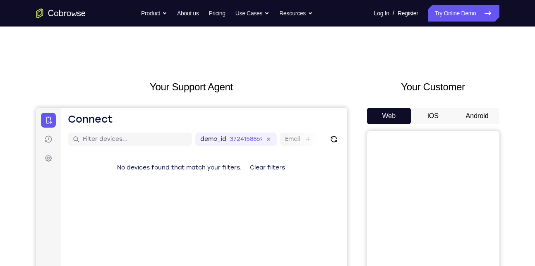
click at [484, 117] on button "Android" at bounding box center [477, 116] width 44 height 17
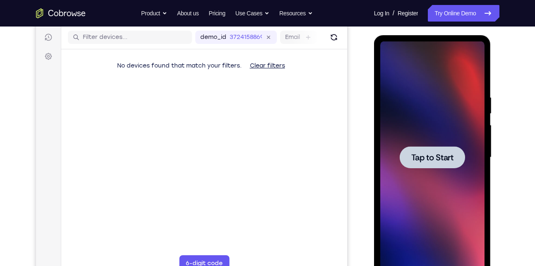
click at [421, 168] on div at bounding box center [432, 157] width 65 height 22
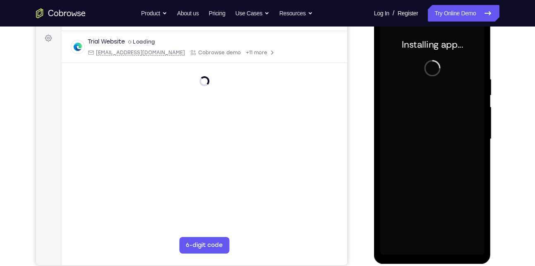
scroll to position [120, 0]
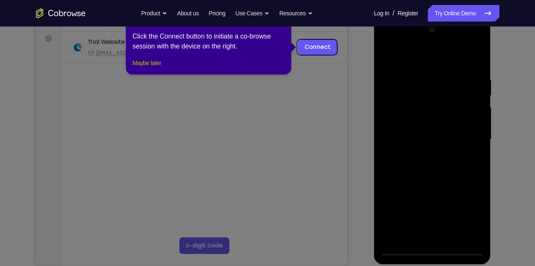
click at [153, 68] on button "Maybe later" at bounding box center [146, 63] width 29 height 10
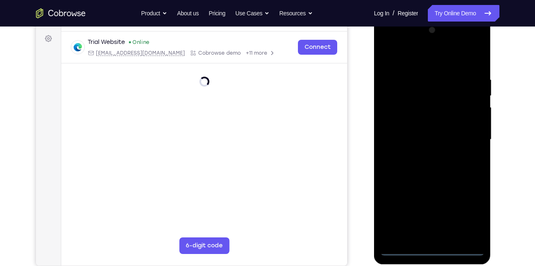
click at [432, 249] on div at bounding box center [432, 140] width 104 height 232
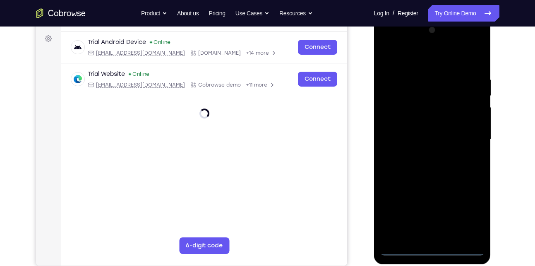
click at [472, 208] on div at bounding box center [432, 140] width 104 height 232
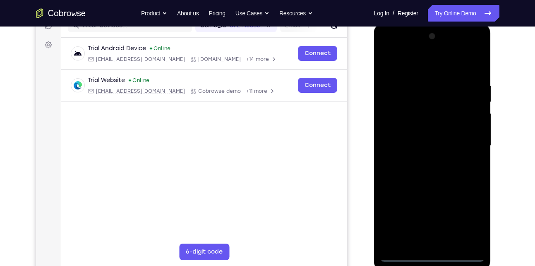
scroll to position [113, 0]
click at [399, 64] on div at bounding box center [432, 146] width 104 height 232
click at [464, 144] on div at bounding box center [432, 146] width 104 height 232
click at [425, 162] on div at bounding box center [432, 146] width 104 height 232
click at [424, 161] on div at bounding box center [432, 146] width 104 height 232
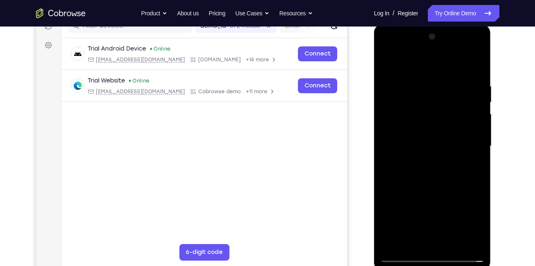
click at [422, 161] on div at bounding box center [432, 146] width 104 height 232
click at [423, 141] on div at bounding box center [432, 146] width 104 height 232
click at [423, 130] on div at bounding box center [432, 146] width 104 height 232
click at [424, 143] on div at bounding box center [432, 146] width 104 height 232
click at [424, 171] on div at bounding box center [432, 146] width 104 height 232
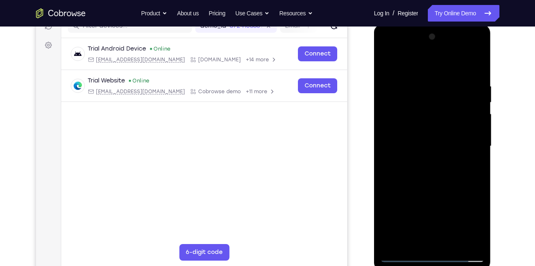
click at [424, 171] on div at bounding box center [432, 146] width 104 height 232
click at [438, 187] on div at bounding box center [432, 146] width 104 height 232
click at [454, 243] on div at bounding box center [432, 146] width 104 height 232
click at [439, 192] on div at bounding box center [432, 146] width 104 height 232
click at [451, 129] on div at bounding box center [432, 146] width 104 height 232
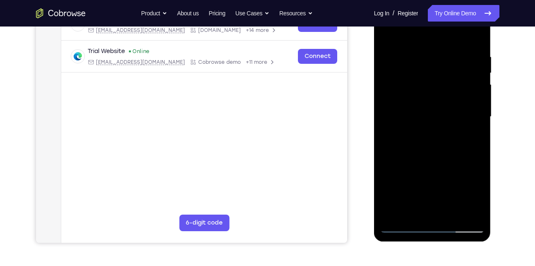
scroll to position [142, 0]
click at [406, 227] on div at bounding box center [432, 117] width 104 height 232
click at [432, 96] on div at bounding box center [432, 117] width 104 height 232
click at [479, 192] on div at bounding box center [432, 117] width 104 height 232
click at [479, 197] on div at bounding box center [432, 117] width 104 height 232
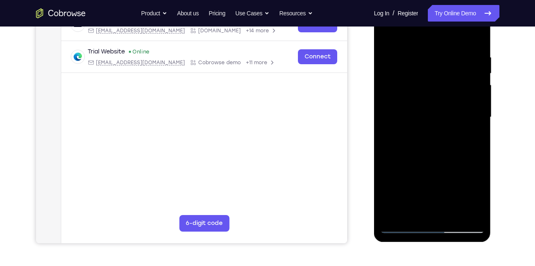
click at [407, 213] on div at bounding box center [432, 117] width 104 height 232
click at [451, 164] on div at bounding box center [432, 117] width 104 height 232
click at [422, 130] on div at bounding box center [432, 117] width 104 height 232
click at [385, 213] on div at bounding box center [432, 117] width 104 height 232
click at [470, 138] on div at bounding box center [432, 117] width 104 height 232
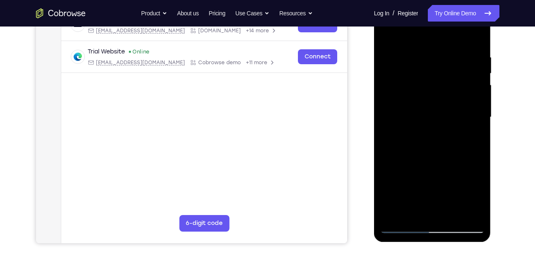
click at [400, 225] on div at bounding box center [432, 117] width 104 height 232
click at [400, 228] on div at bounding box center [432, 117] width 104 height 232
drag, startPoint x: 440, startPoint y: 186, endPoint x: 440, endPoint y: 256, distance: 69.9
click at [440, 243] on html "Online web based iOS Simulators and Android Emulators. Run iPhone, iPad, Mobile…" at bounding box center [433, 119] width 118 height 248
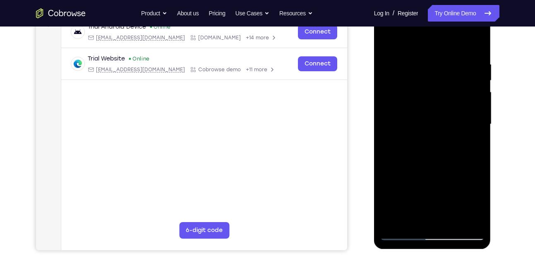
scroll to position [134, 0]
click at [453, 221] on div at bounding box center [432, 125] width 104 height 232
click at [452, 223] on div at bounding box center [432, 125] width 104 height 232
click at [406, 233] on div at bounding box center [432, 125] width 104 height 232
click at [448, 101] on div at bounding box center [432, 125] width 104 height 232
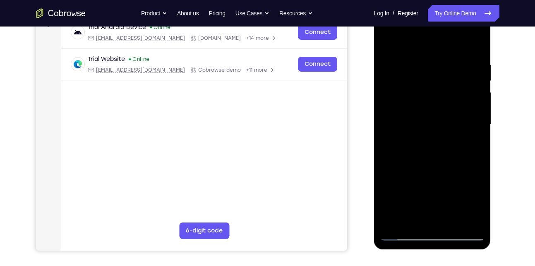
click at [476, 204] on div at bounding box center [432, 125] width 104 height 232
click at [414, 220] on div at bounding box center [432, 125] width 104 height 232
click at [386, 175] on div at bounding box center [432, 125] width 104 height 232
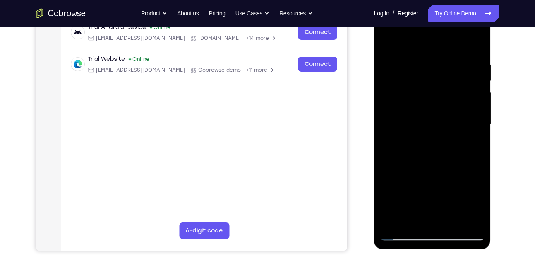
click at [387, 224] on div at bounding box center [432, 125] width 104 height 232
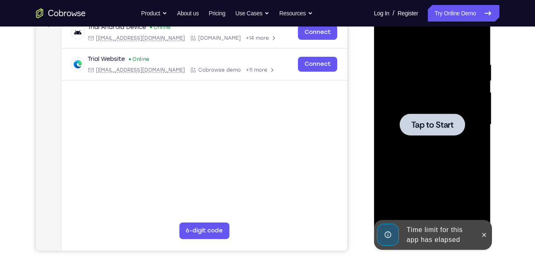
click at [431, 132] on div at bounding box center [432, 124] width 65 height 22
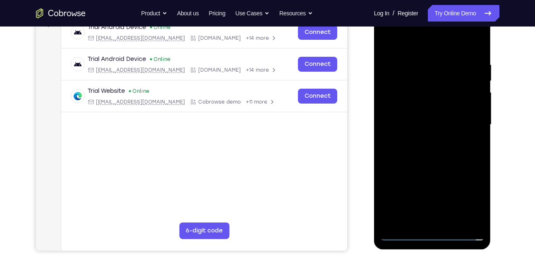
click at [435, 236] on div at bounding box center [432, 125] width 104 height 232
click at [469, 201] on div at bounding box center [432, 125] width 104 height 232
click at [419, 48] on div at bounding box center [432, 125] width 104 height 232
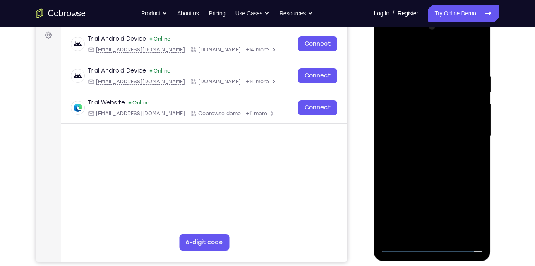
scroll to position [122, 0]
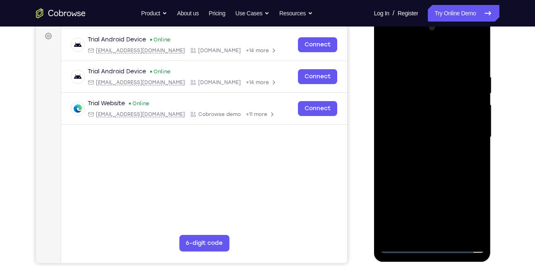
click at [466, 131] on div at bounding box center [432, 137] width 104 height 232
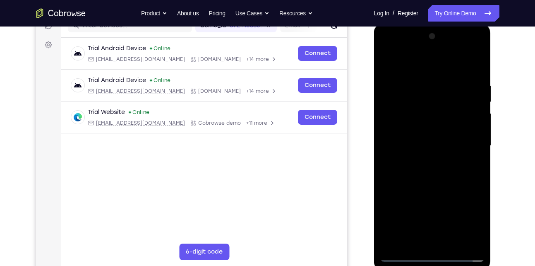
scroll to position [114, 0]
click at [424, 160] on div at bounding box center [432, 145] width 104 height 232
click at [432, 137] on div at bounding box center [432, 145] width 104 height 232
click at [431, 132] on div at bounding box center [432, 145] width 104 height 232
click at [428, 147] on div at bounding box center [432, 145] width 104 height 232
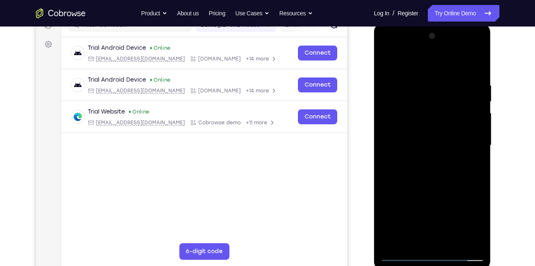
click at [427, 170] on div at bounding box center [432, 145] width 104 height 232
click at [452, 182] on div at bounding box center [432, 145] width 104 height 232
click at [451, 245] on div at bounding box center [432, 145] width 104 height 232
click at [439, 187] on div at bounding box center [432, 145] width 104 height 232
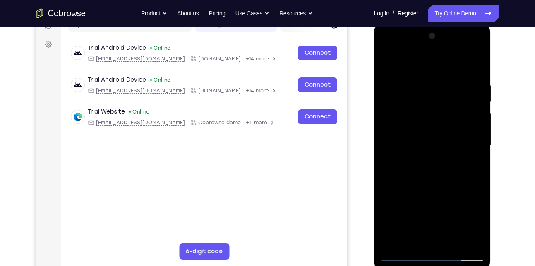
click at [445, 124] on div at bounding box center [432, 145] width 104 height 232
drag, startPoint x: 434, startPoint y: 144, endPoint x: 422, endPoint y: 227, distance: 83.7
click at [422, 227] on div at bounding box center [432, 145] width 104 height 232
drag, startPoint x: 420, startPoint y: 187, endPoint x: 431, endPoint y: 89, distance: 98.6
click at [431, 89] on div at bounding box center [432, 145] width 104 height 232
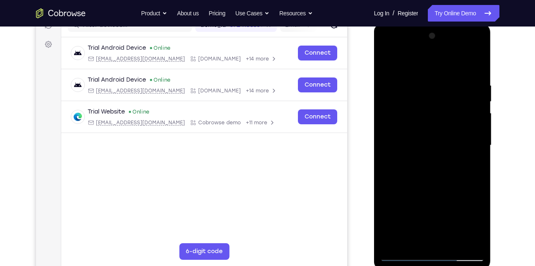
drag, startPoint x: 429, startPoint y: 105, endPoint x: 429, endPoint y: 225, distance: 120.0
click at [429, 225] on div at bounding box center [432, 145] width 104 height 232
drag, startPoint x: 437, startPoint y: 138, endPoint x: 430, endPoint y: 221, distance: 83.5
click at [430, 221] on div at bounding box center [432, 145] width 104 height 232
drag, startPoint x: 441, startPoint y: 128, endPoint x: 431, endPoint y: 225, distance: 96.9
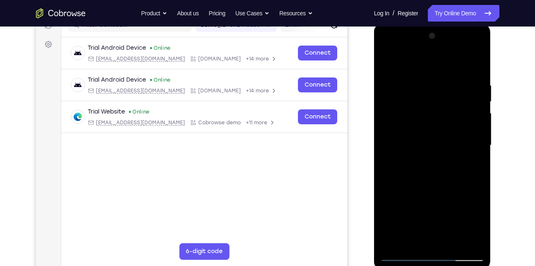
click at [431, 225] on div at bounding box center [432, 145] width 104 height 232
drag, startPoint x: 432, startPoint y: 142, endPoint x: 426, endPoint y: 226, distance: 84.2
click at [426, 226] on div at bounding box center [432, 145] width 104 height 232
drag, startPoint x: 429, startPoint y: 147, endPoint x: 424, endPoint y: 224, distance: 76.7
click at [424, 224] on div at bounding box center [432, 145] width 104 height 232
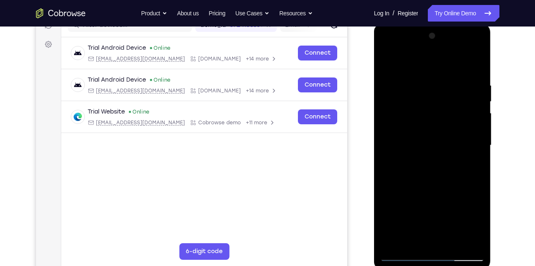
drag, startPoint x: 424, startPoint y: 199, endPoint x: 427, endPoint y: 60, distance: 139.9
click at [427, 60] on div at bounding box center [432, 145] width 104 height 232
drag, startPoint x: 418, startPoint y: 151, endPoint x: 425, endPoint y: 2, distance: 149.1
click at [425, 23] on html "Online web based iOS Simulators and Android Emulators. Run iPhone, iPad, Mobile…" at bounding box center [433, 147] width 118 height 248
drag, startPoint x: 422, startPoint y: 120, endPoint x: 422, endPoint y: 29, distance: 91.0
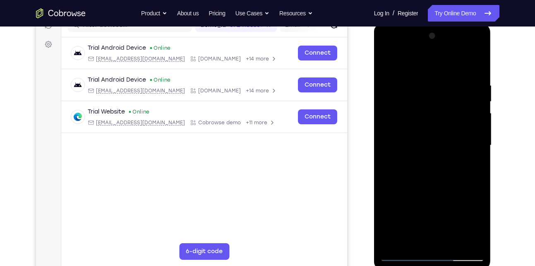
click at [422, 29] on div at bounding box center [432, 146] width 117 height 247
click at [472, 223] on div at bounding box center [432, 145] width 104 height 232
click at [411, 238] on div at bounding box center [432, 145] width 104 height 232
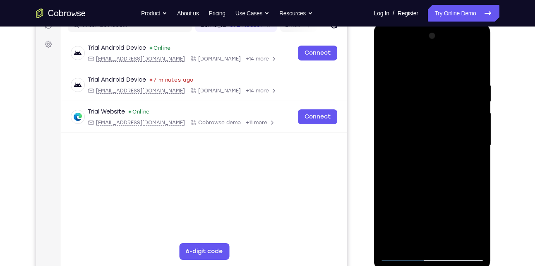
click at [454, 191] on div at bounding box center [432, 145] width 104 height 232
click at [386, 242] on div at bounding box center [432, 145] width 104 height 232
click at [473, 165] on div at bounding box center [432, 145] width 104 height 232
click at [398, 64] on div at bounding box center [432, 145] width 104 height 232
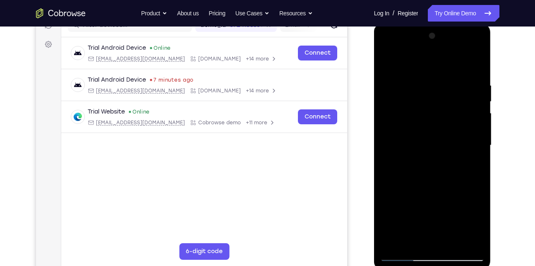
click at [390, 124] on div at bounding box center [432, 145] width 104 height 232
click at [478, 41] on div at bounding box center [432, 145] width 104 height 232
click at [397, 244] on div at bounding box center [432, 145] width 104 height 232
click at [398, 244] on div at bounding box center [432, 145] width 104 height 232
click at [451, 239] on div at bounding box center [432, 145] width 104 height 232
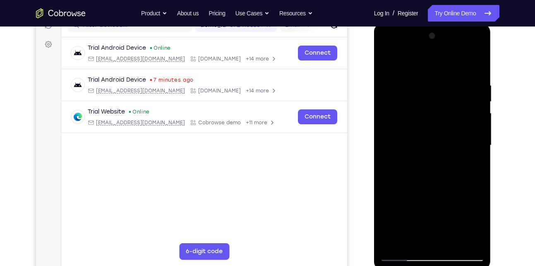
click at [401, 252] on div at bounding box center [432, 145] width 104 height 232
drag, startPoint x: 439, startPoint y: 173, endPoint x: 438, endPoint y: 278, distance: 104.3
click at [438, 265] on html "Online web based iOS Simulators and Android Emulators. Run iPhone, iPad, Mobile…" at bounding box center [433, 147] width 118 height 248
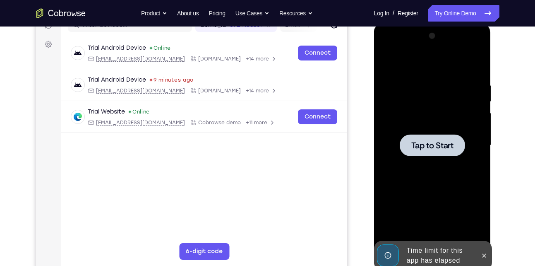
click at [438, 152] on div at bounding box center [432, 145] width 65 height 22
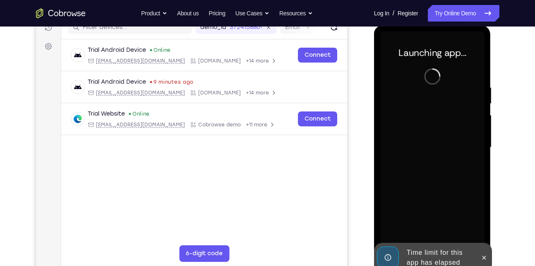
scroll to position [111, 0]
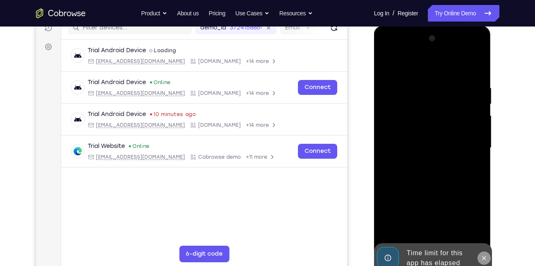
click at [485, 259] on icon at bounding box center [484, 257] width 7 height 7
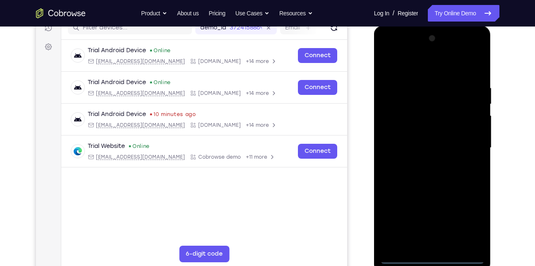
click at [435, 259] on div at bounding box center [432, 148] width 104 height 232
click at [466, 226] on div at bounding box center [432, 148] width 104 height 232
click at [422, 65] on div at bounding box center [432, 148] width 104 height 232
click at [465, 149] on div at bounding box center [432, 148] width 104 height 232
click at [443, 246] on div at bounding box center [432, 148] width 104 height 232
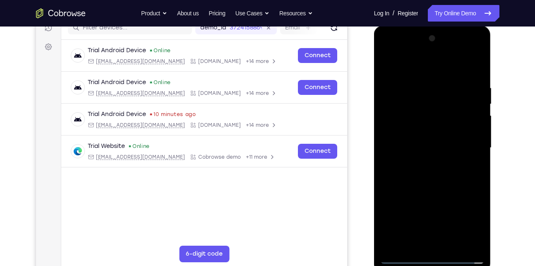
click at [449, 133] on div at bounding box center [432, 148] width 104 height 232
click at [447, 132] on div at bounding box center [432, 148] width 104 height 232
click at [443, 144] on div at bounding box center [432, 148] width 104 height 232
click at [434, 178] on div at bounding box center [432, 148] width 104 height 232
click at [440, 173] on div at bounding box center [432, 148] width 104 height 232
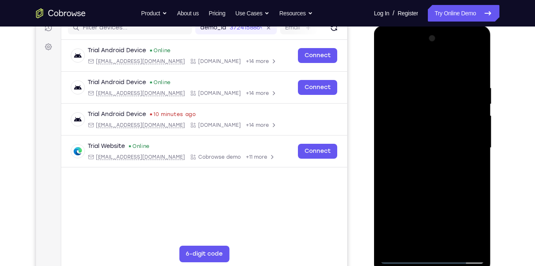
click at [445, 187] on div at bounding box center [432, 148] width 104 height 232
click at [454, 248] on div at bounding box center [432, 148] width 104 height 232
click at [444, 196] on div at bounding box center [432, 148] width 104 height 232
click at [439, 130] on div at bounding box center [432, 148] width 104 height 232
click at [403, 253] on div at bounding box center [432, 148] width 104 height 232
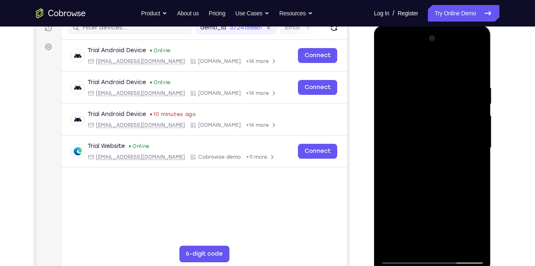
click at [403, 256] on div at bounding box center [432, 148] width 104 height 232
click at [472, 249] on div at bounding box center [432, 148] width 104 height 232
click at [391, 131] on div at bounding box center [432, 148] width 104 height 232
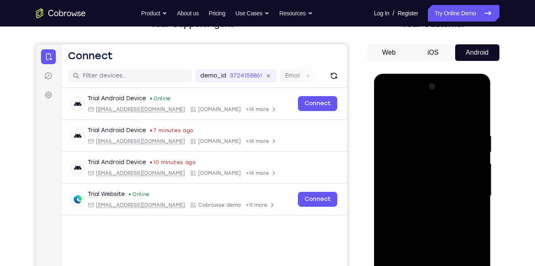
scroll to position [63, 0]
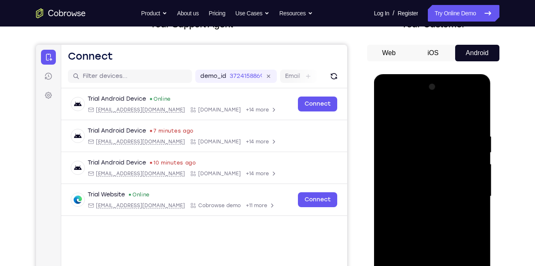
click at [478, 88] on div at bounding box center [432, 196] width 104 height 232
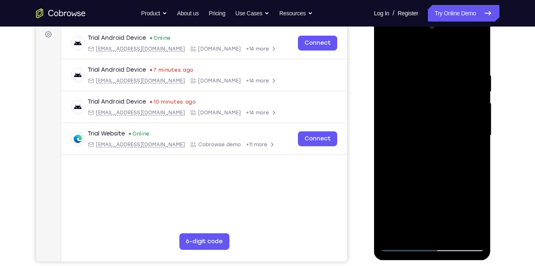
scroll to position [129, 0]
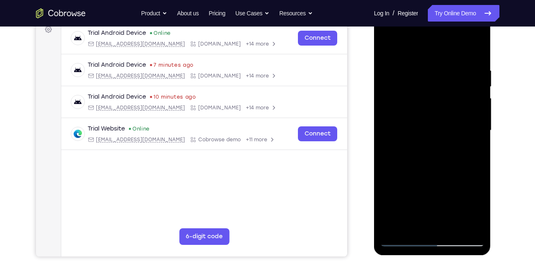
click at [395, 226] on div at bounding box center [432, 130] width 104 height 232
drag, startPoint x: 410, startPoint y: 168, endPoint x: 415, endPoint y: 238, distance: 70.0
click at [415, 238] on div at bounding box center [432, 130] width 104 height 232
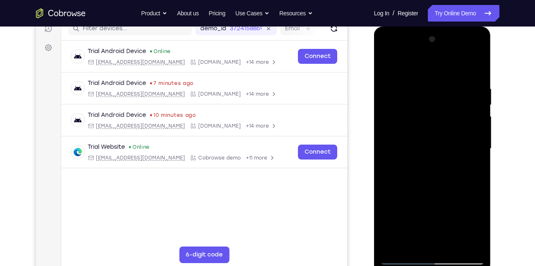
scroll to position [108, 0]
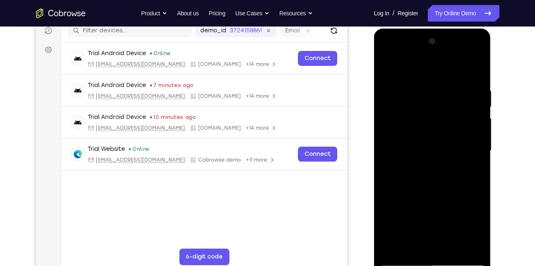
click at [450, 250] on div at bounding box center [432, 151] width 104 height 232
click at [403, 259] on div at bounding box center [432, 151] width 104 height 232
click at [453, 249] on div at bounding box center [432, 151] width 104 height 232
drag, startPoint x: 417, startPoint y: 223, endPoint x: 415, endPoint y: 164, distance: 59.6
click at [415, 164] on div at bounding box center [432, 151] width 104 height 232
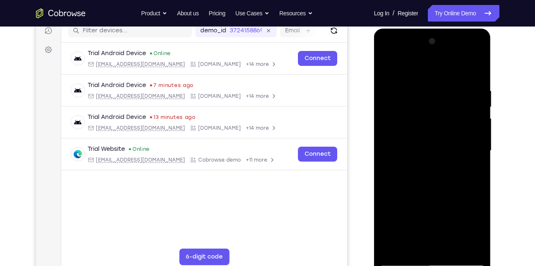
click at [402, 261] on div at bounding box center [432, 151] width 104 height 232
drag, startPoint x: 394, startPoint y: 244, endPoint x: 388, endPoint y: 218, distance: 26.3
click at [388, 218] on div at bounding box center [432, 151] width 104 height 232
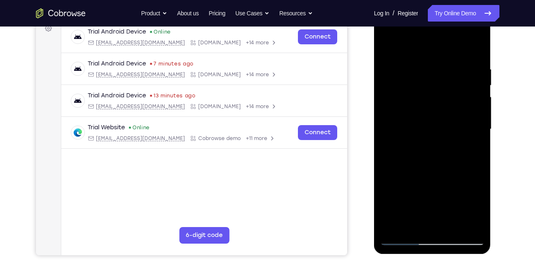
click at [452, 225] on div at bounding box center [432, 129] width 104 height 232
drag, startPoint x: 431, startPoint y: 206, endPoint x: 431, endPoint y: 124, distance: 81.9
click at [431, 124] on div at bounding box center [432, 129] width 104 height 232
drag, startPoint x: 434, startPoint y: 180, endPoint x: 425, endPoint y: 105, distance: 74.6
click at [425, 105] on div at bounding box center [432, 129] width 104 height 232
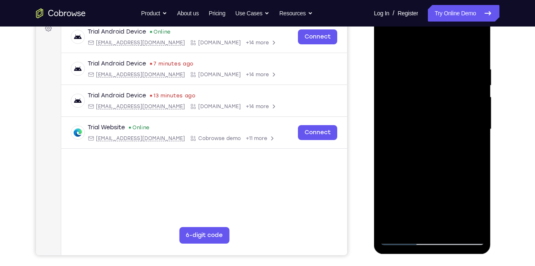
drag, startPoint x: 424, startPoint y: 213, endPoint x: 423, endPoint y: 145, distance: 68.7
click at [423, 145] on div at bounding box center [432, 129] width 104 height 232
drag, startPoint x: 428, startPoint y: 219, endPoint x: 425, endPoint y: 190, distance: 28.7
click at [425, 190] on div at bounding box center [432, 129] width 104 height 232
click at [425, 192] on div at bounding box center [432, 129] width 104 height 232
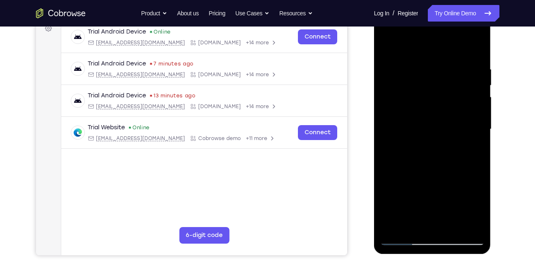
click at [406, 238] on div at bounding box center [432, 129] width 104 height 232
click at [419, 192] on div at bounding box center [432, 129] width 104 height 232
click at [436, 105] on div at bounding box center [432, 129] width 104 height 232
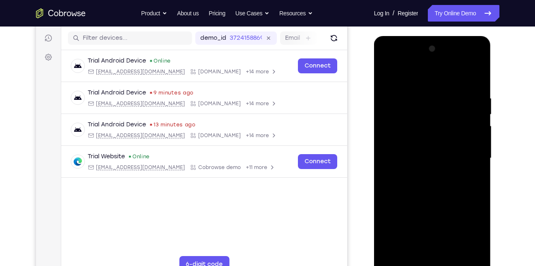
scroll to position [133, 0]
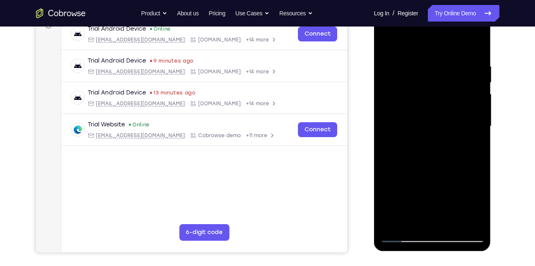
drag, startPoint x: 421, startPoint y: 200, endPoint x: 422, endPoint y: 161, distance: 38.5
click at [422, 161] on div at bounding box center [432, 126] width 104 height 232
click at [406, 190] on div at bounding box center [432, 126] width 104 height 232
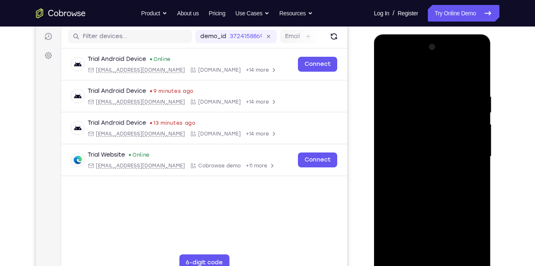
scroll to position [101, 0]
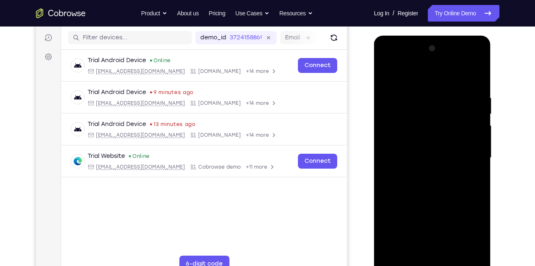
drag, startPoint x: 437, startPoint y: 185, endPoint x: 429, endPoint y: 208, distance: 24.7
click at [429, 208] on div at bounding box center [432, 158] width 104 height 232
click at [478, 145] on div at bounding box center [432, 158] width 104 height 232
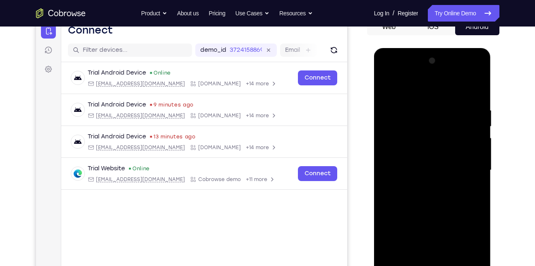
scroll to position [88, 0]
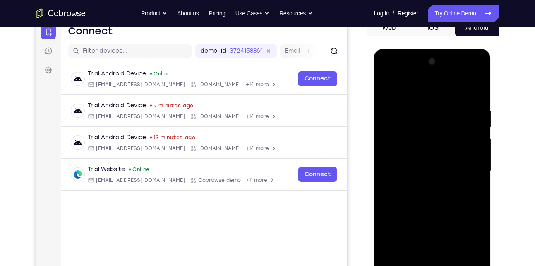
click at [390, 85] on div at bounding box center [432, 171] width 104 height 232
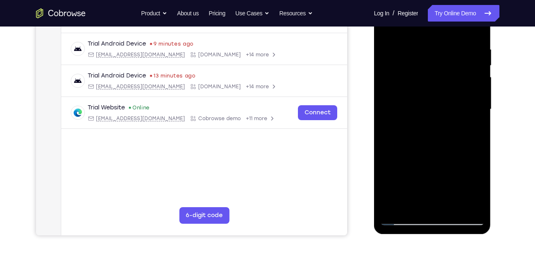
scroll to position [151, 0]
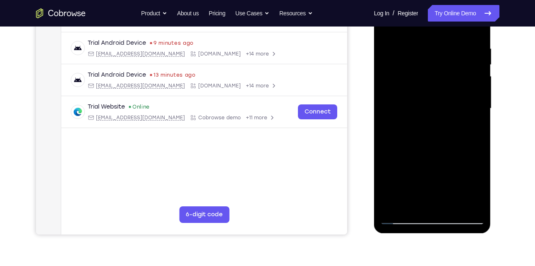
click at [451, 206] on div at bounding box center [432, 109] width 104 height 232
drag, startPoint x: 430, startPoint y: 157, endPoint x: 424, endPoint y: 244, distance: 87.1
click at [424, 235] on html "Online web based iOS Simulators and Android Emulators. Run iPhone, iPad, Mobile…" at bounding box center [433, 110] width 118 height 248
drag, startPoint x: 417, startPoint y: 171, endPoint x: 418, endPoint y: 239, distance: 67.4
click at [418, 235] on html "Online web based iOS Simulators and Android Emulators. Run iPhone, iPad, Mobile…" at bounding box center [433, 110] width 118 height 248
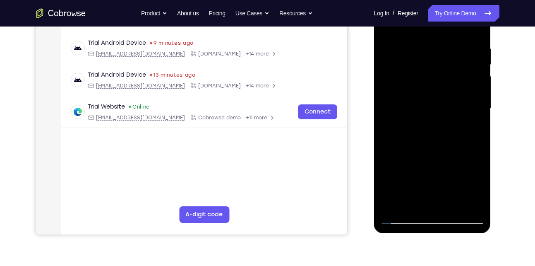
click at [405, 218] on div at bounding box center [432, 109] width 104 height 232
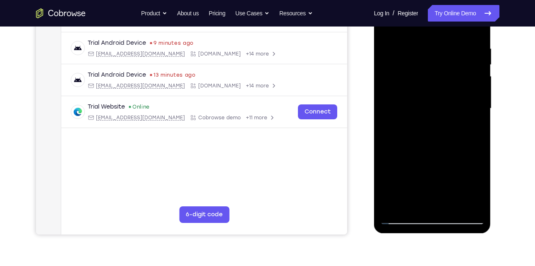
click at [405, 218] on div at bounding box center [432, 109] width 104 height 232
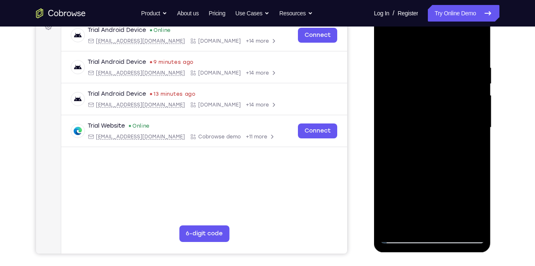
scroll to position [132, 0]
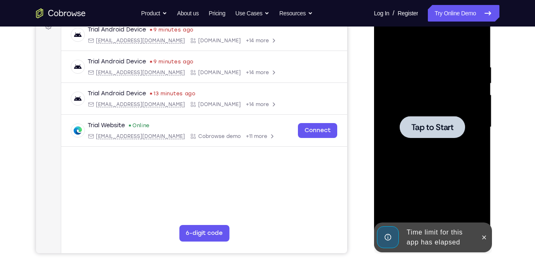
click at [432, 129] on span "Tap to Start" at bounding box center [432, 127] width 42 height 8
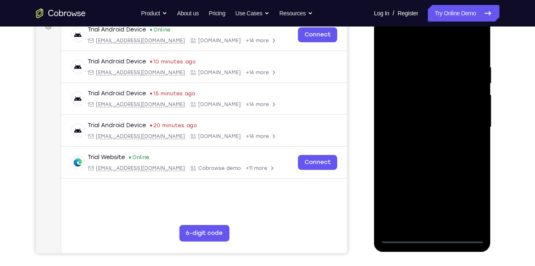
click at [438, 237] on div at bounding box center [432, 127] width 104 height 232
click at [467, 194] on div at bounding box center [432, 127] width 104 height 232
click at [426, 48] on div at bounding box center [432, 127] width 104 height 232
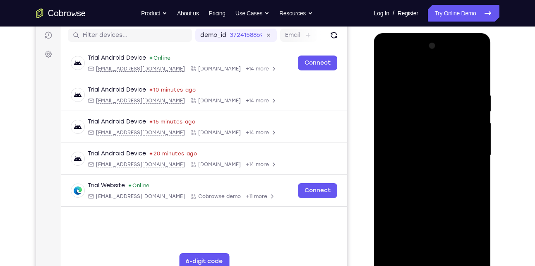
scroll to position [103, 0]
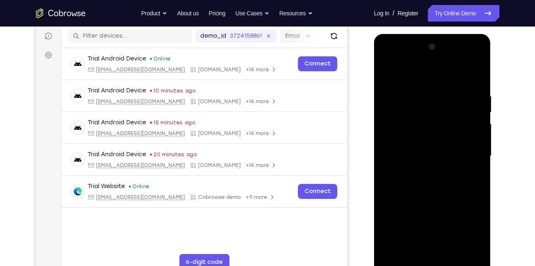
click at [468, 149] on div at bounding box center [432, 156] width 104 height 232
click at [422, 169] on div at bounding box center [432, 156] width 104 height 232
click at [422, 145] on div at bounding box center [432, 156] width 104 height 232
click at [426, 138] on div at bounding box center [432, 156] width 104 height 232
click at [428, 156] on div at bounding box center [432, 156] width 104 height 232
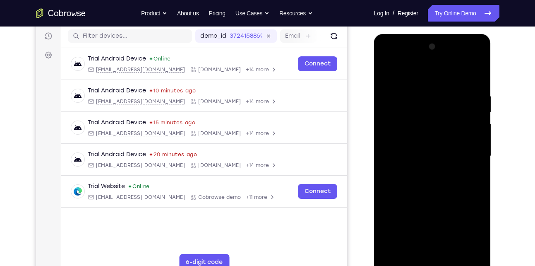
click at [429, 154] on div at bounding box center [432, 156] width 104 height 232
click at [428, 182] on div at bounding box center [432, 156] width 104 height 232
click at [434, 185] on div at bounding box center [432, 156] width 104 height 232
click at [434, 181] on div at bounding box center [432, 156] width 104 height 232
click at [434, 182] on div at bounding box center [432, 156] width 104 height 232
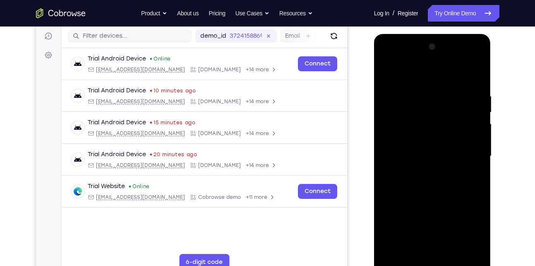
scroll to position [118, 0]
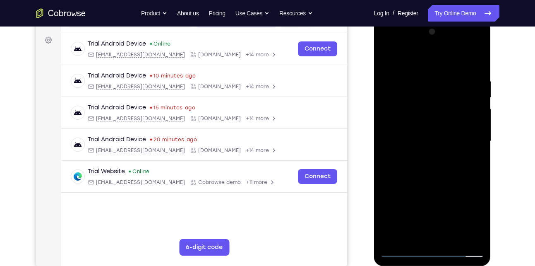
click at [436, 180] on div at bounding box center [432, 141] width 104 height 232
click at [454, 241] on div at bounding box center [432, 141] width 104 height 232
click at [446, 185] on div at bounding box center [432, 141] width 104 height 232
